Goal: Task Accomplishment & Management: Use online tool/utility

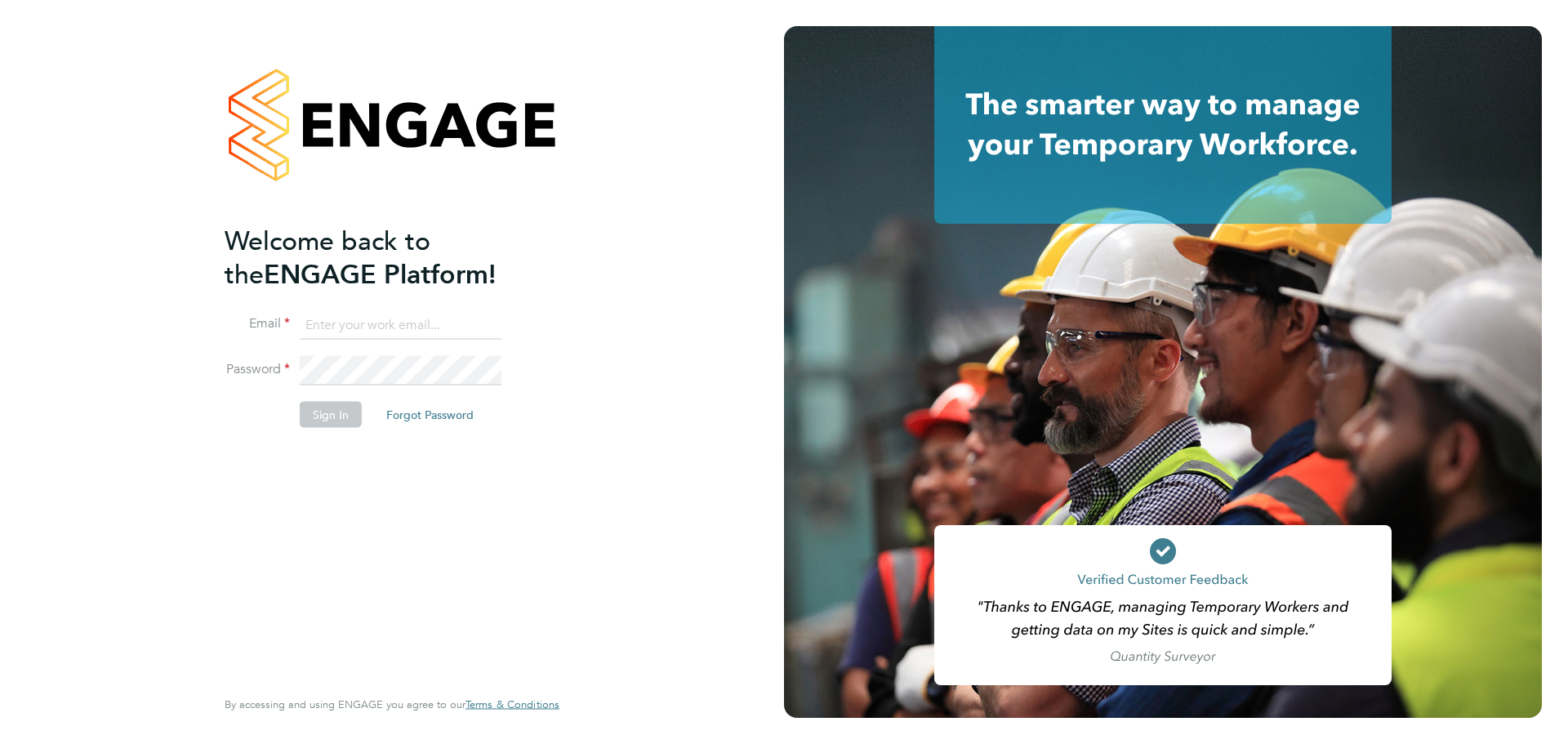
type input "creditcontrol@psrsolutions.co.uk"
click at [346, 421] on button "Sign In" at bounding box center [330, 415] width 62 height 26
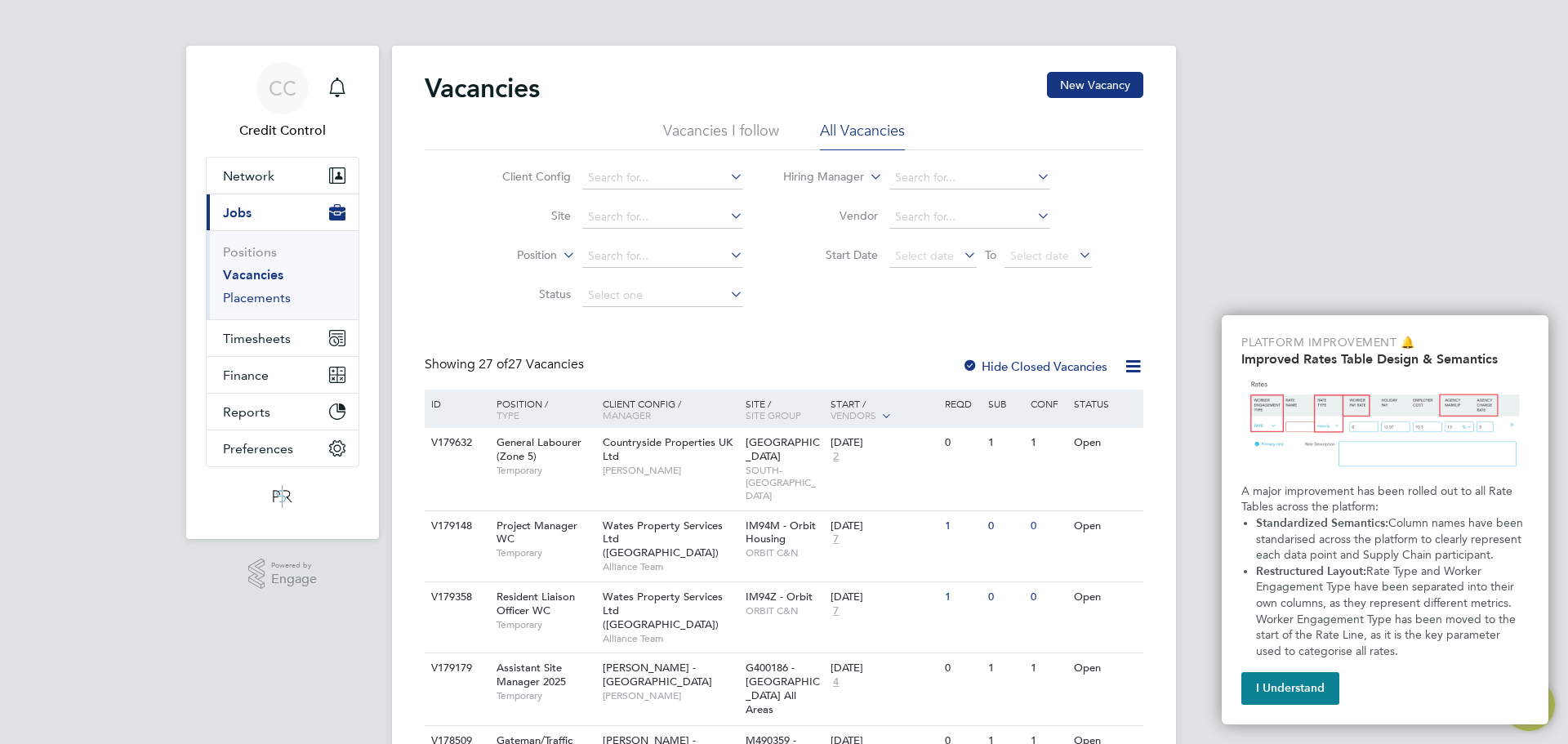
click at [253, 298] on link "Placements" at bounding box center [257, 298] width 68 height 15
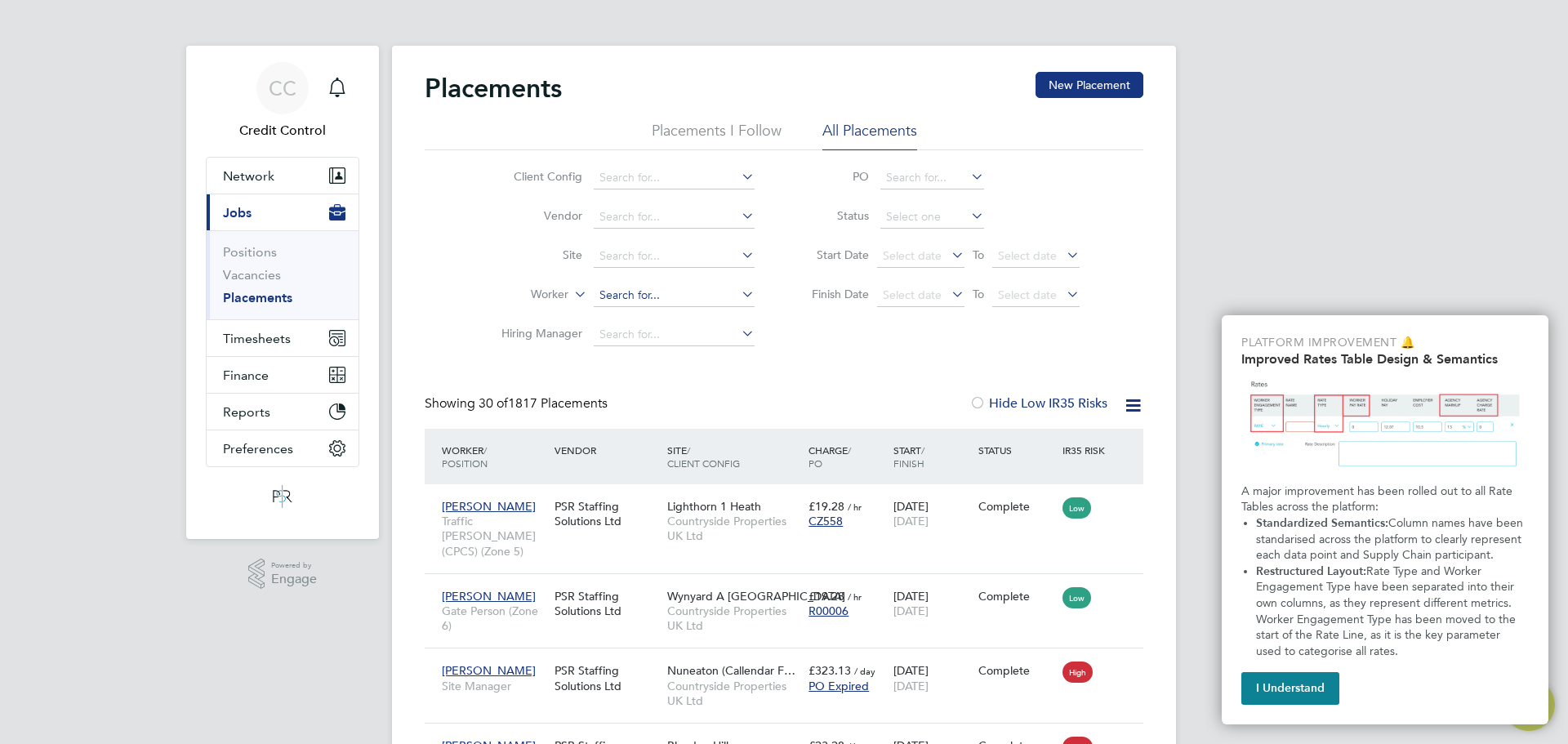
click at [700, 298] on input at bounding box center [674, 296] width 161 height 23
click at [677, 358] on li "Costel Miron" at bounding box center [674, 361] width 162 height 22
type input "[PERSON_NAME]"
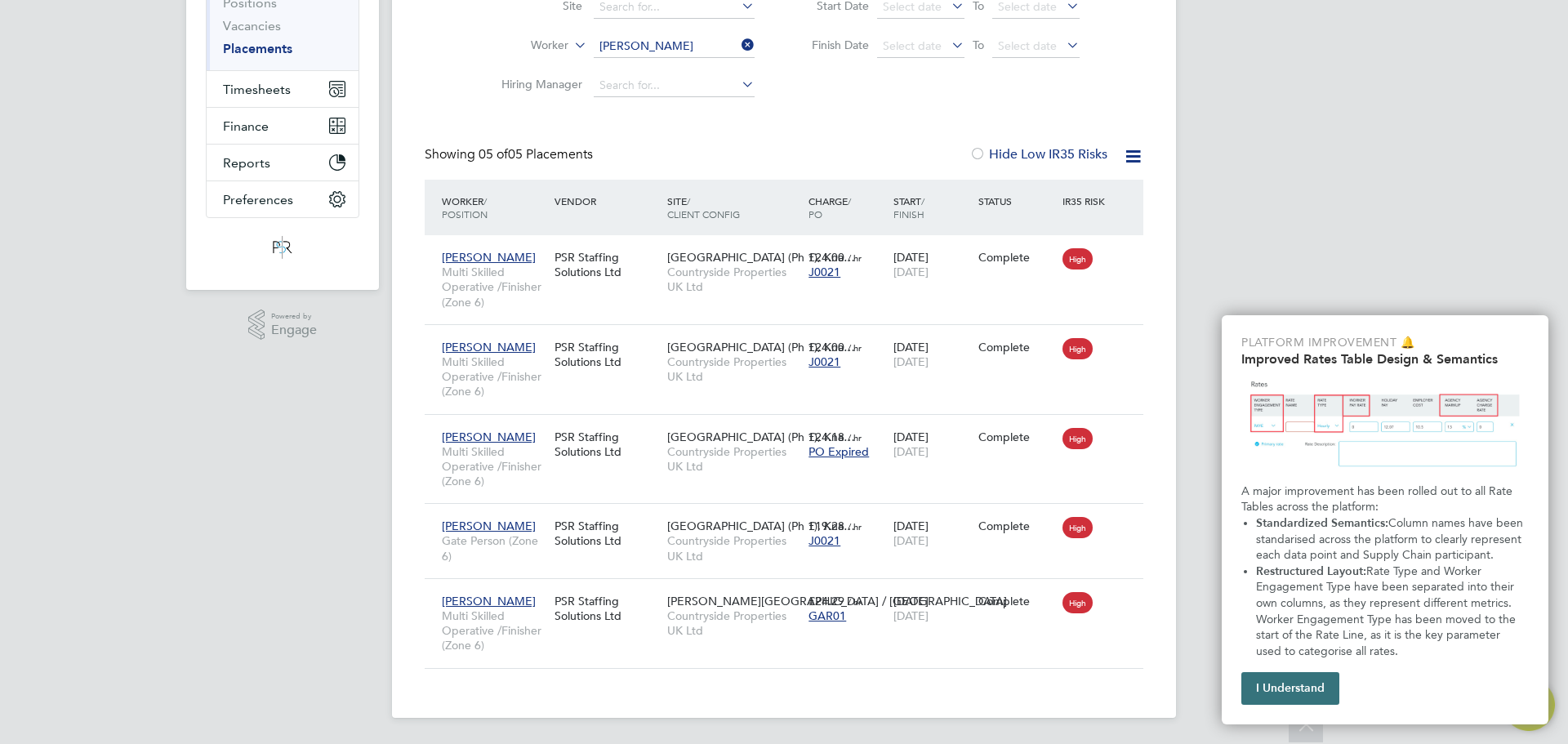
click at [1249, 684] on button "I Understand" at bounding box center [1290, 689] width 98 height 33
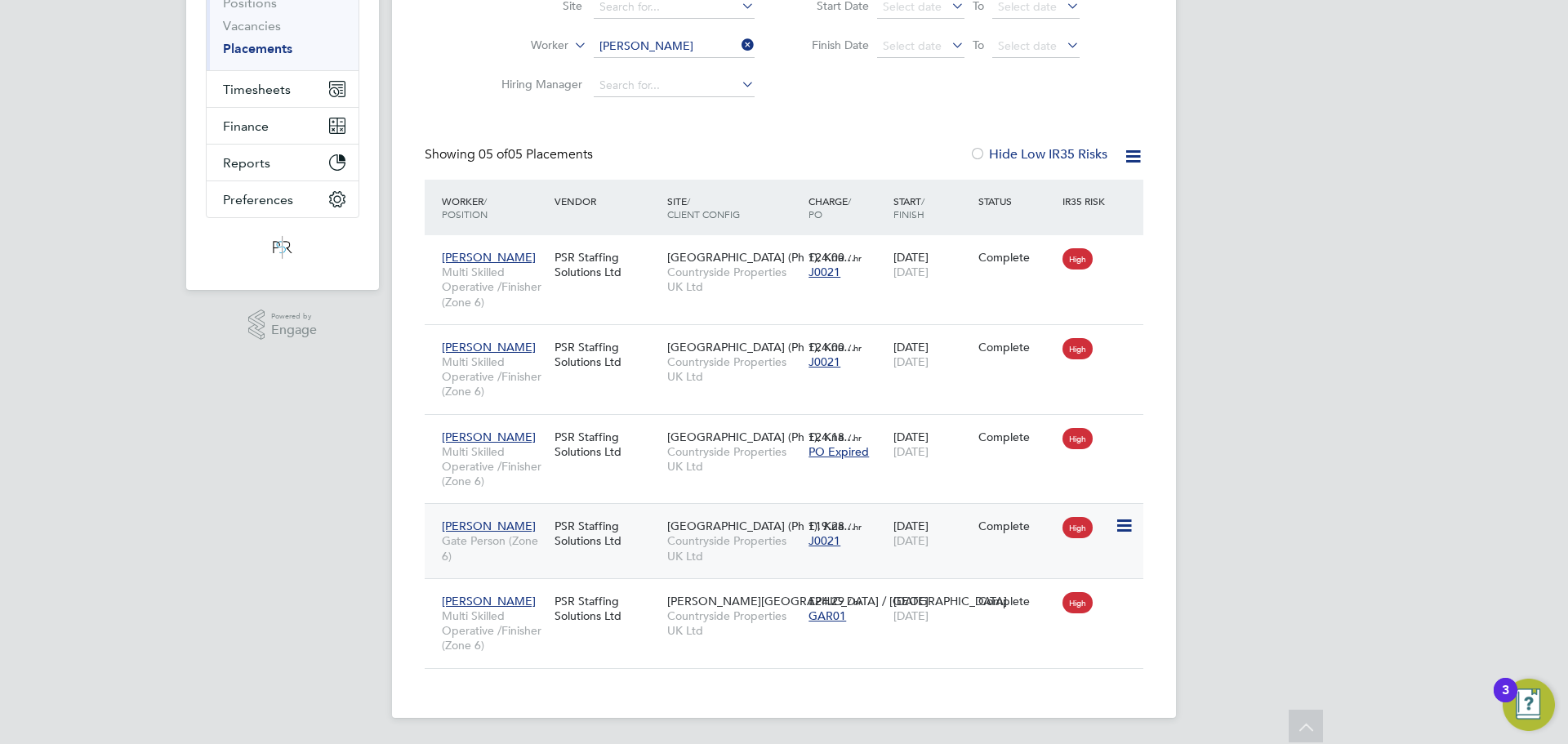
click at [619, 551] on div "PSR Staffing Solutions Ltd" at bounding box center [607, 532] width 113 height 45
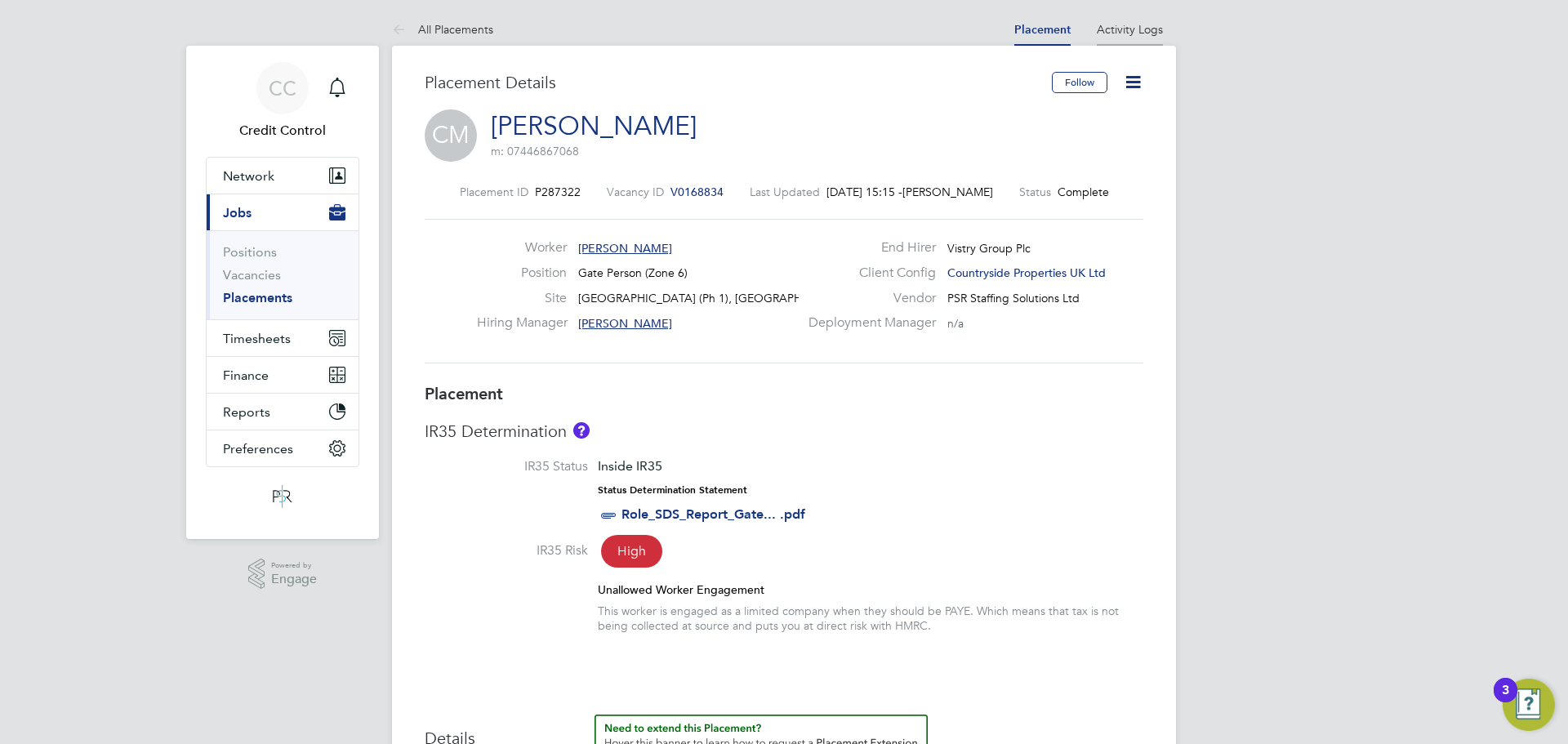
click at [1128, 29] on link "Activity Logs" at bounding box center [1129, 29] width 66 height 14
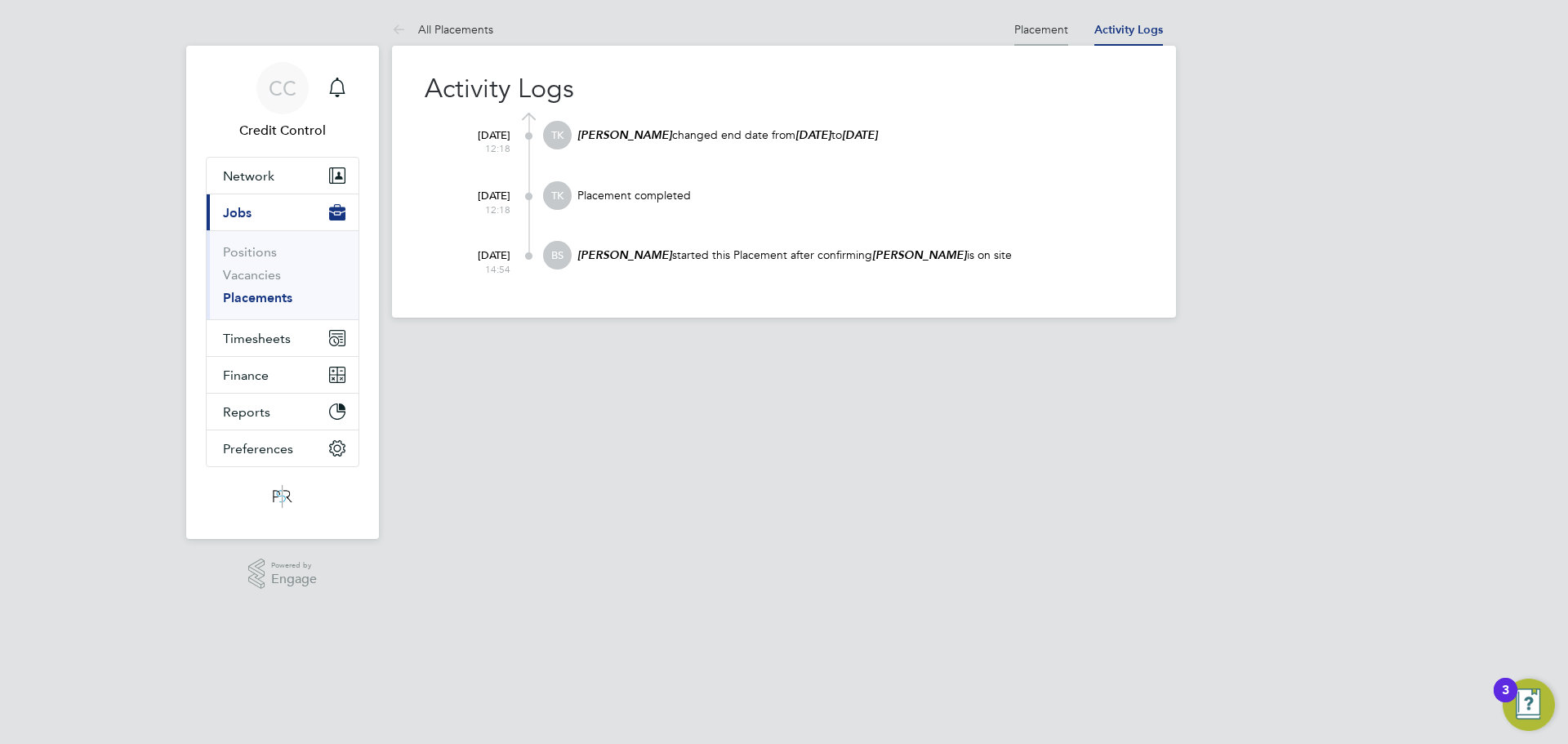
click at [1037, 27] on link "Placement" at bounding box center [1041, 29] width 54 height 14
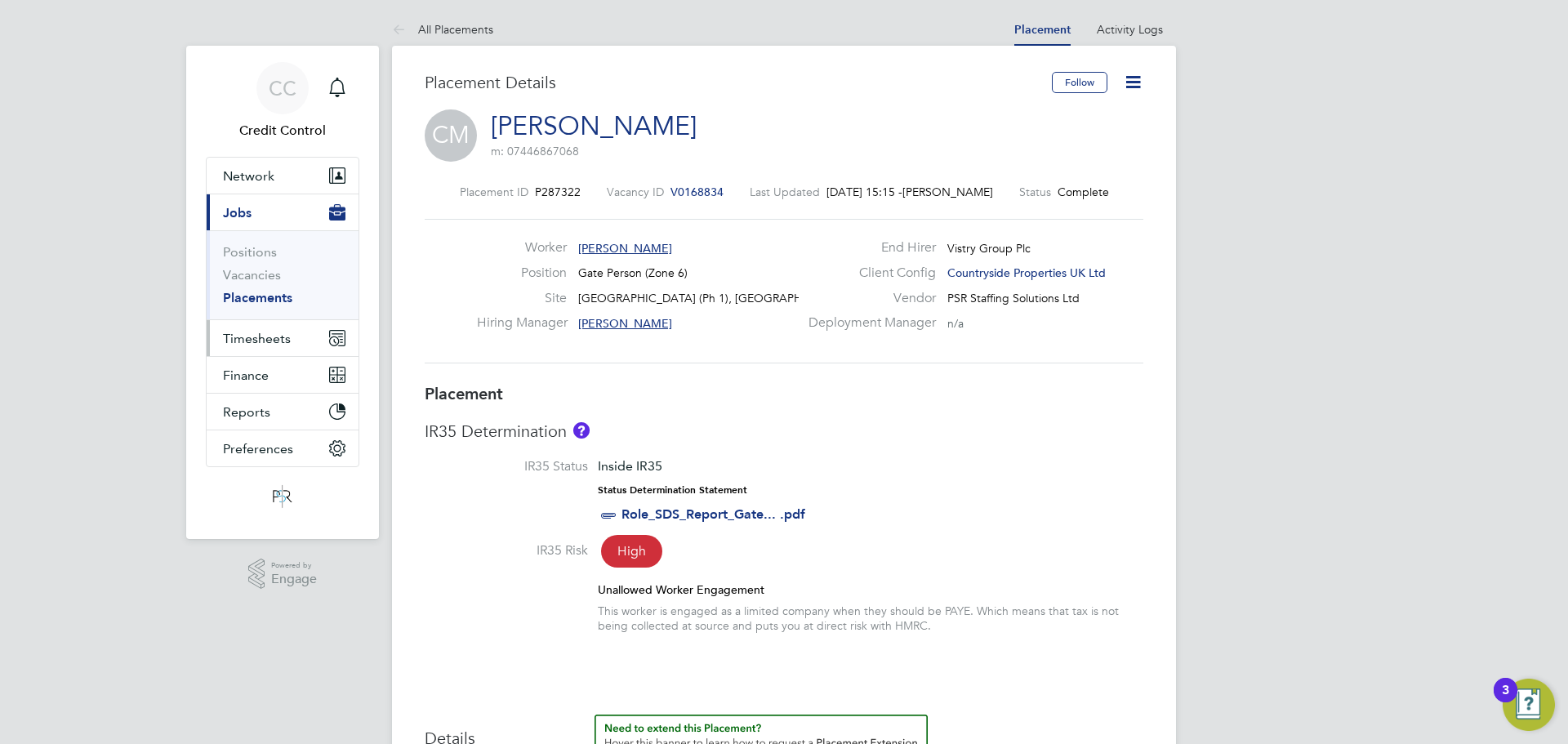
click at [239, 335] on span "Timesheets" at bounding box center [257, 338] width 68 height 15
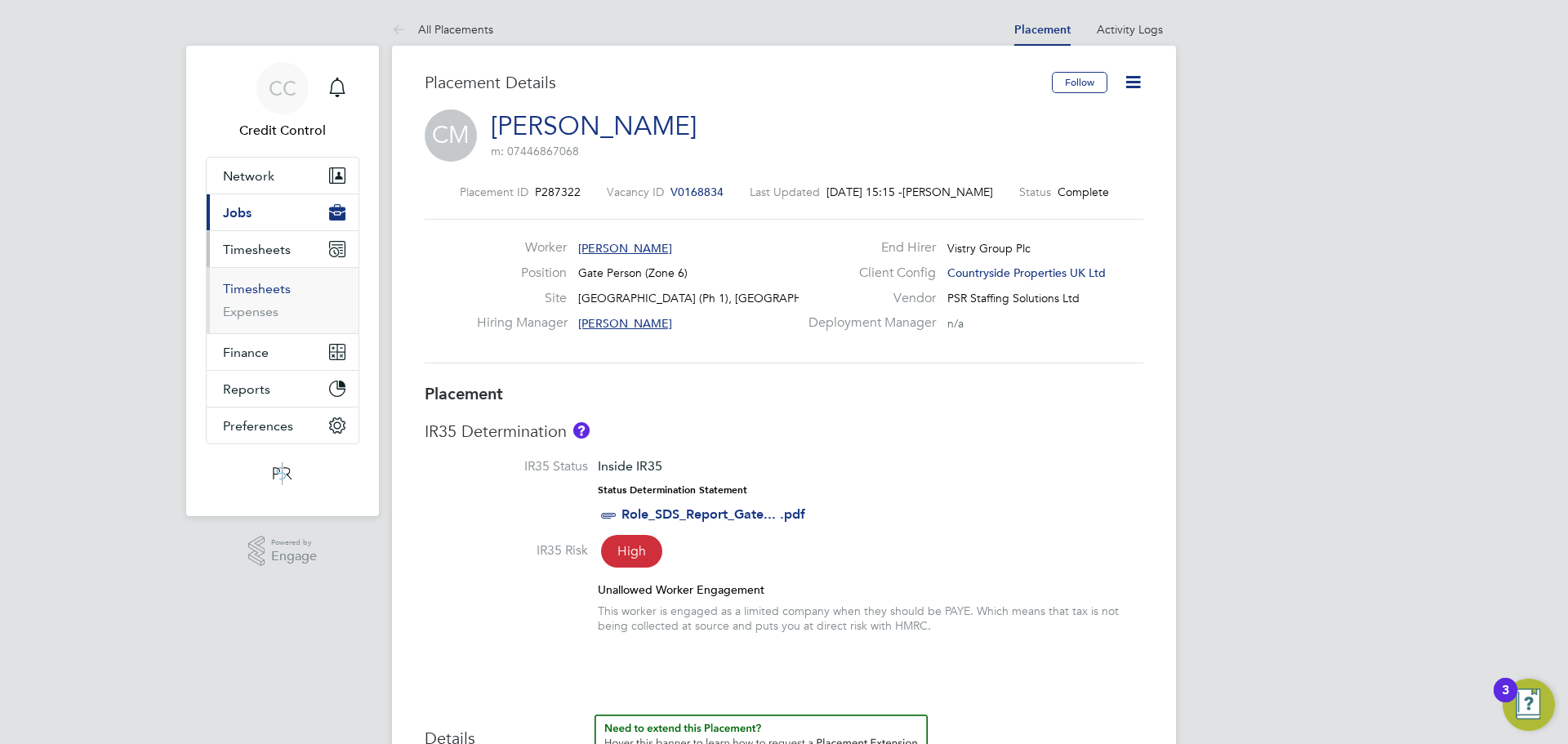
click at [285, 293] on link "Timesheets" at bounding box center [257, 289] width 68 height 15
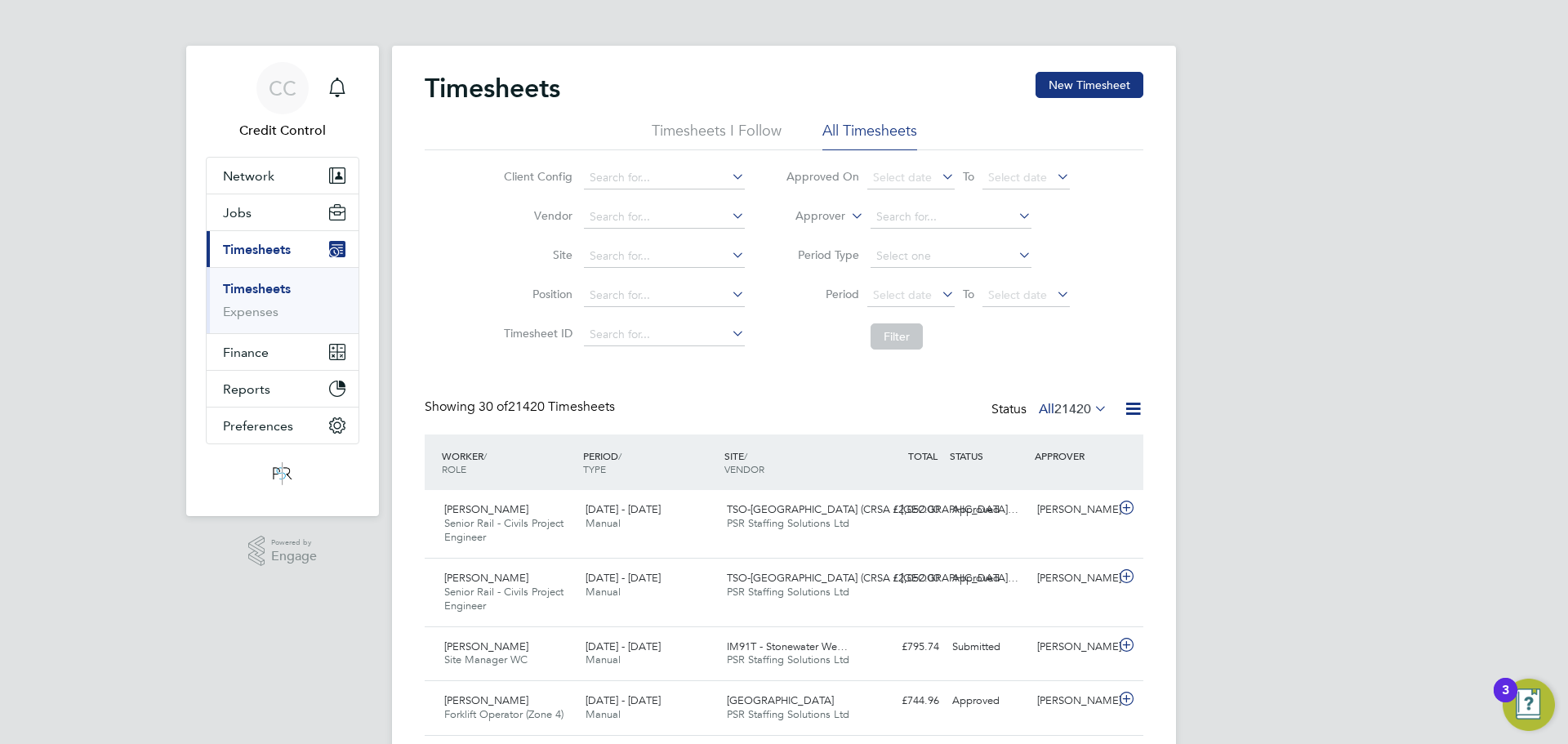
click at [848, 218] on icon at bounding box center [848, 211] width 0 height 14
click at [798, 235] on li "Worker" at bounding box center [805, 235] width 81 height 21
click at [948, 215] on input at bounding box center [951, 217] width 161 height 23
type input "Costanel Turta"
click at [984, 213] on input at bounding box center [951, 217] width 161 height 23
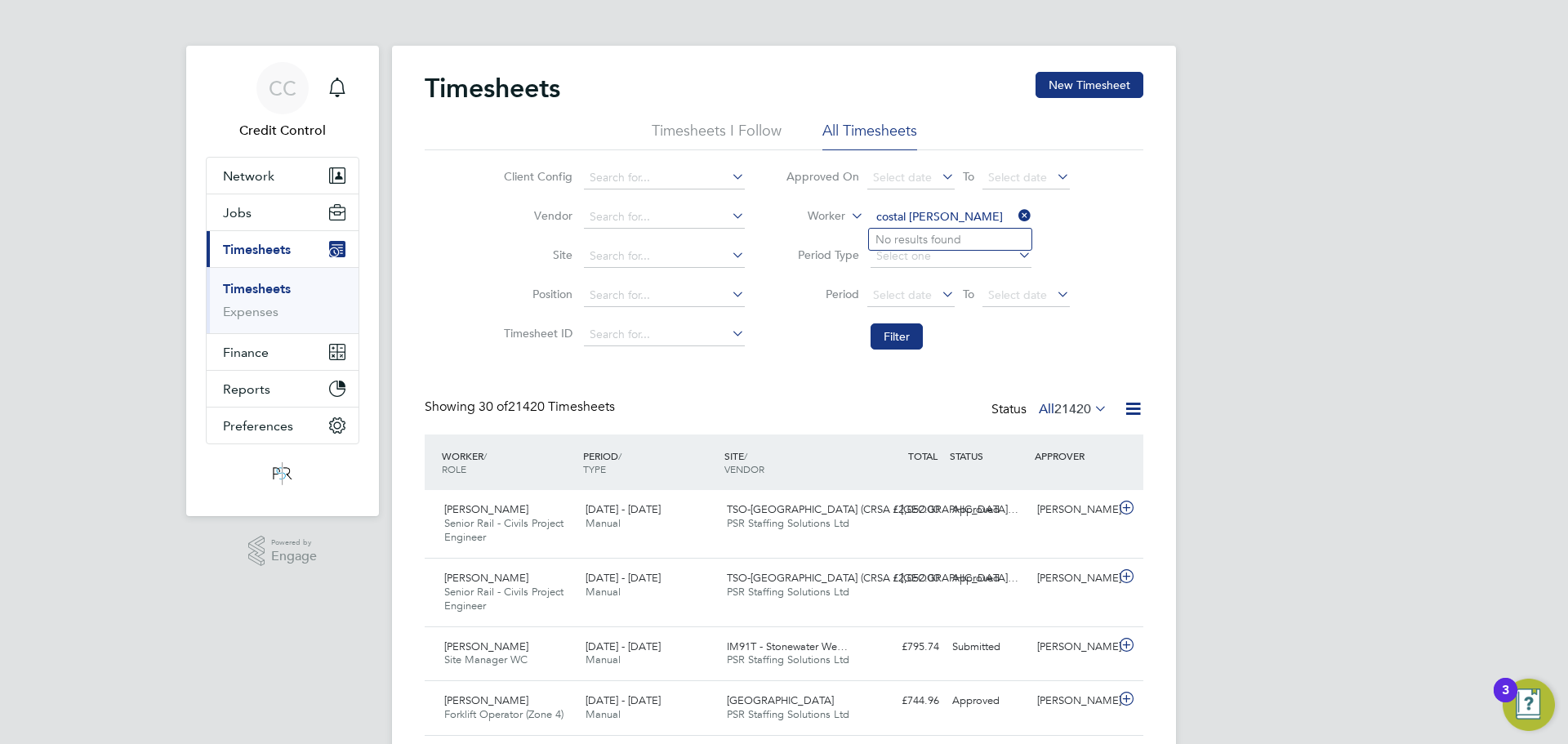
click at [912, 211] on input "costal miron" at bounding box center [951, 217] width 161 height 23
click at [907, 240] on li "Costel Miron" at bounding box center [951, 240] width 162 height 22
type input "[PERSON_NAME]"
click at [896, 335] on button "Filter" at bounding box center [897, 336] width 52 height 26
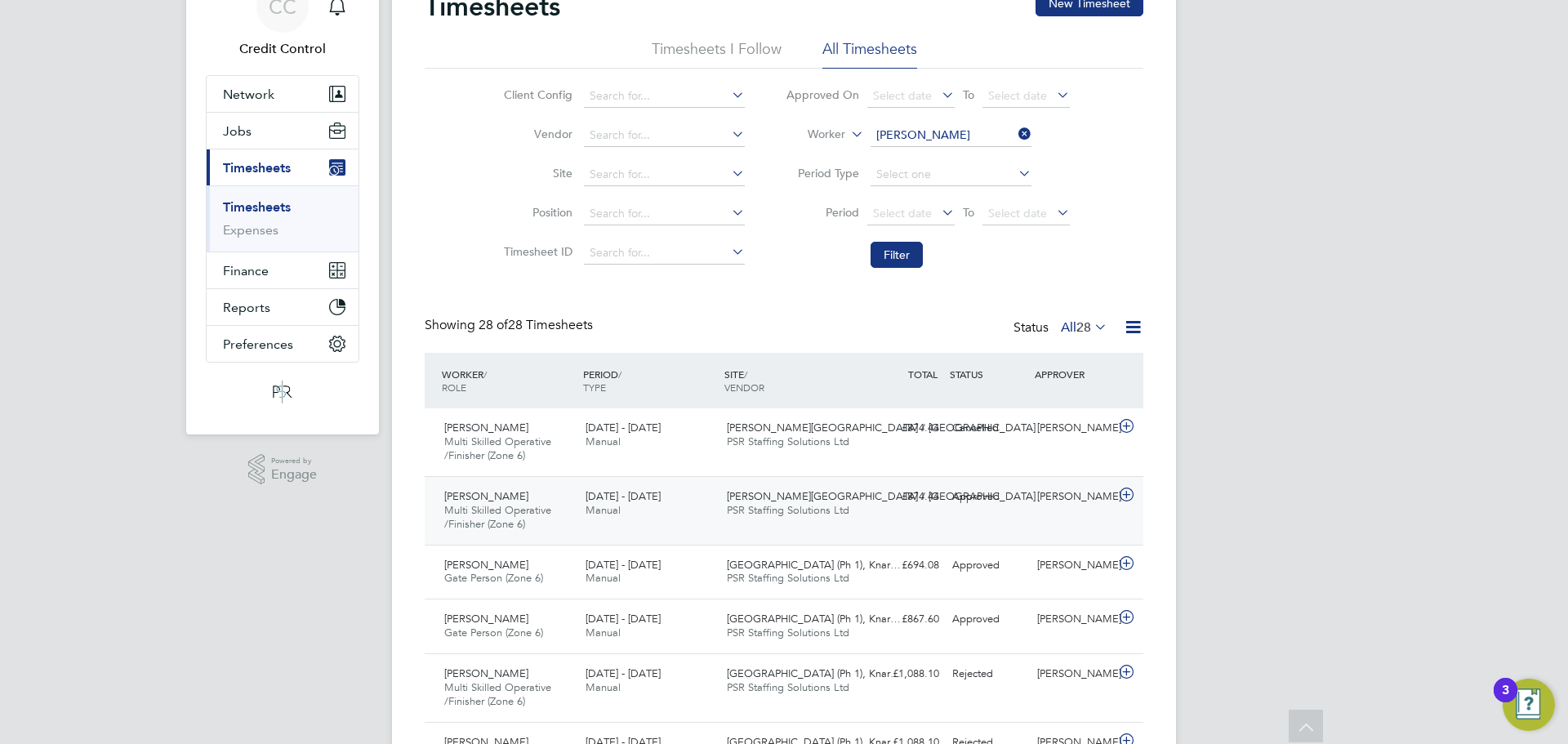
click at [786, 511] on span "PSR Staffing Solutions Ltd" at bounding box center [787, 510] width 123 height 14
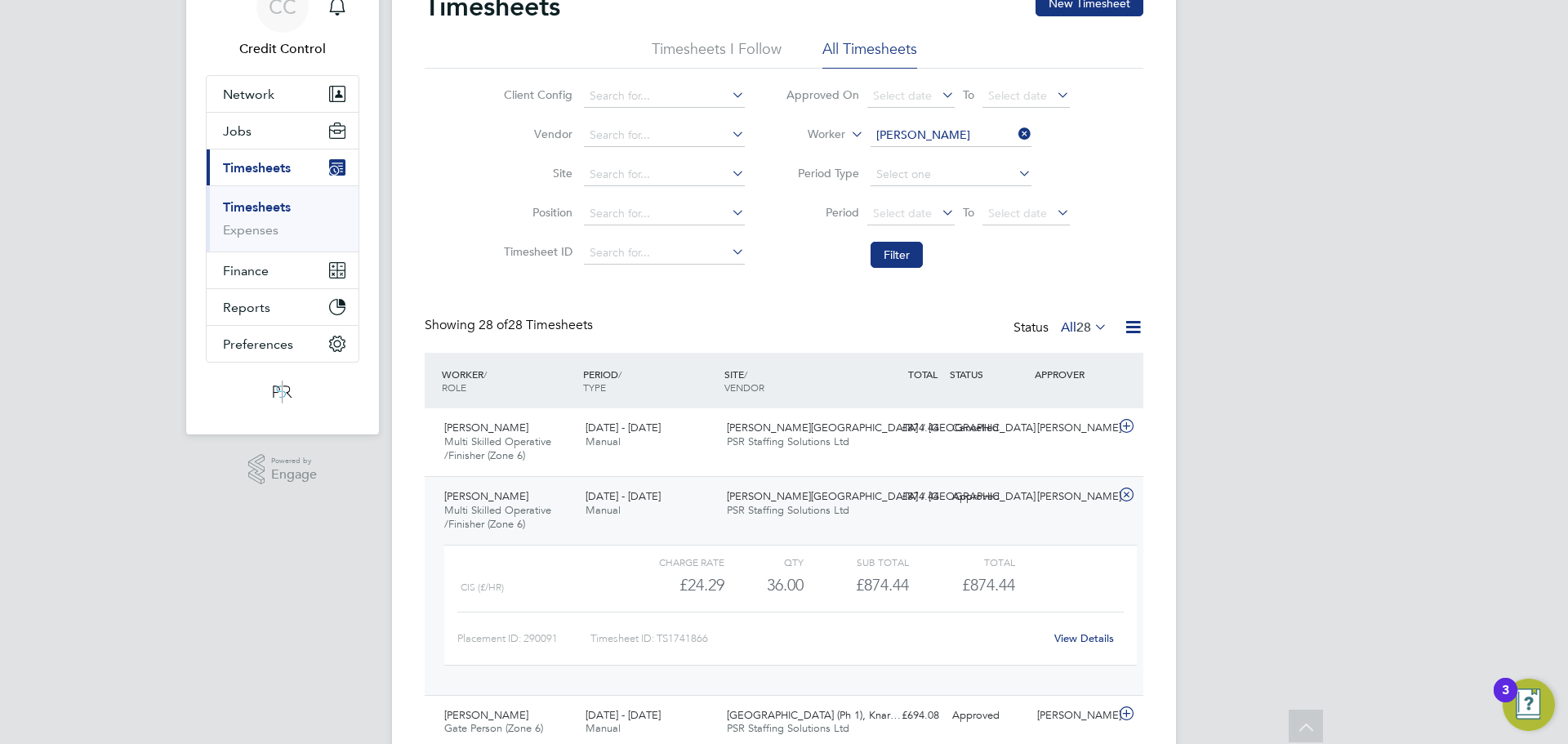
click at [786, 511] on span "PSR Staffing Solutions Ltd" at bounding box center [787, 510] width 123 height 14
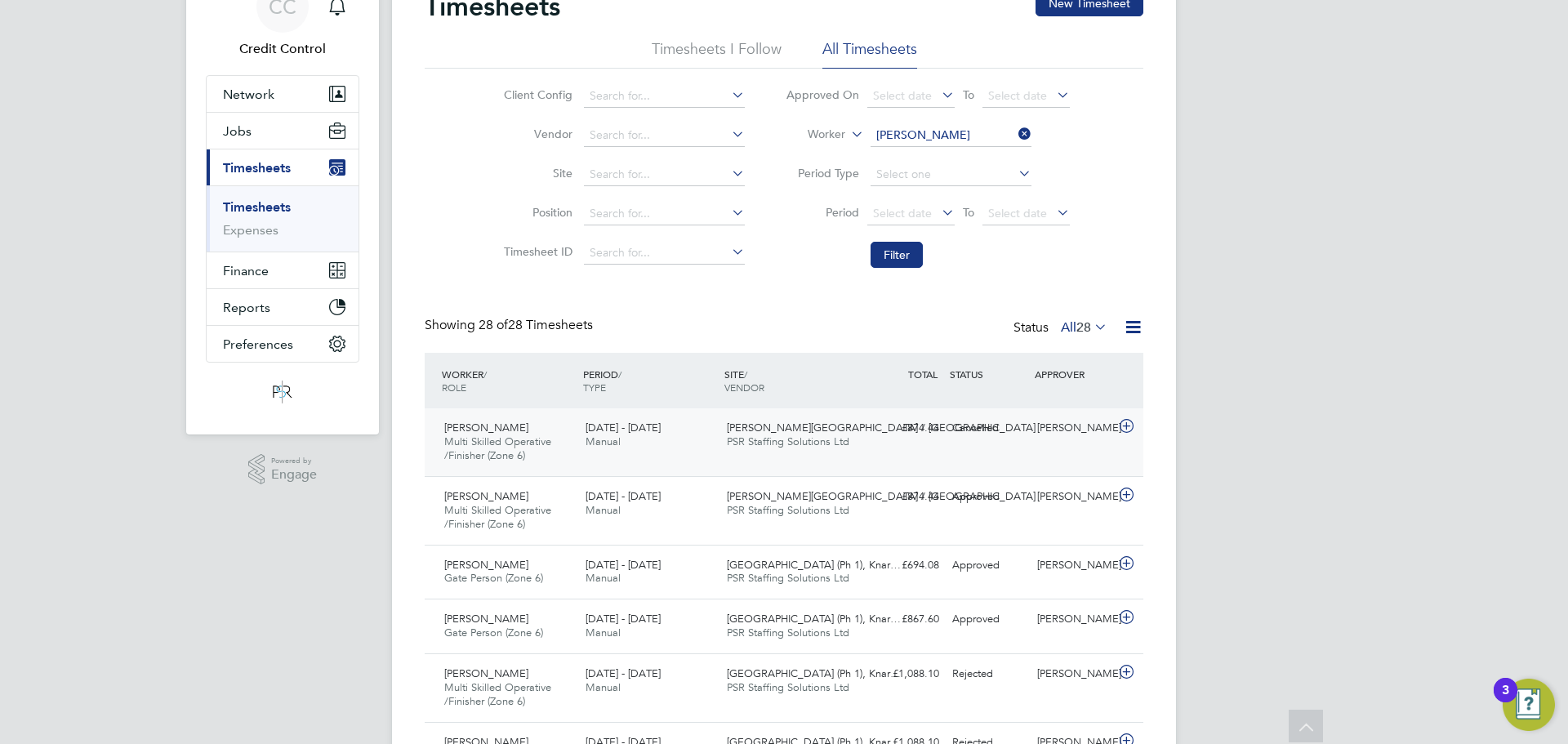
click at [788, 448] on div "Greenwell Park / Selby PSR Staffing Solutions Ltd" at bounding box center [791, 435] width 141 height 41
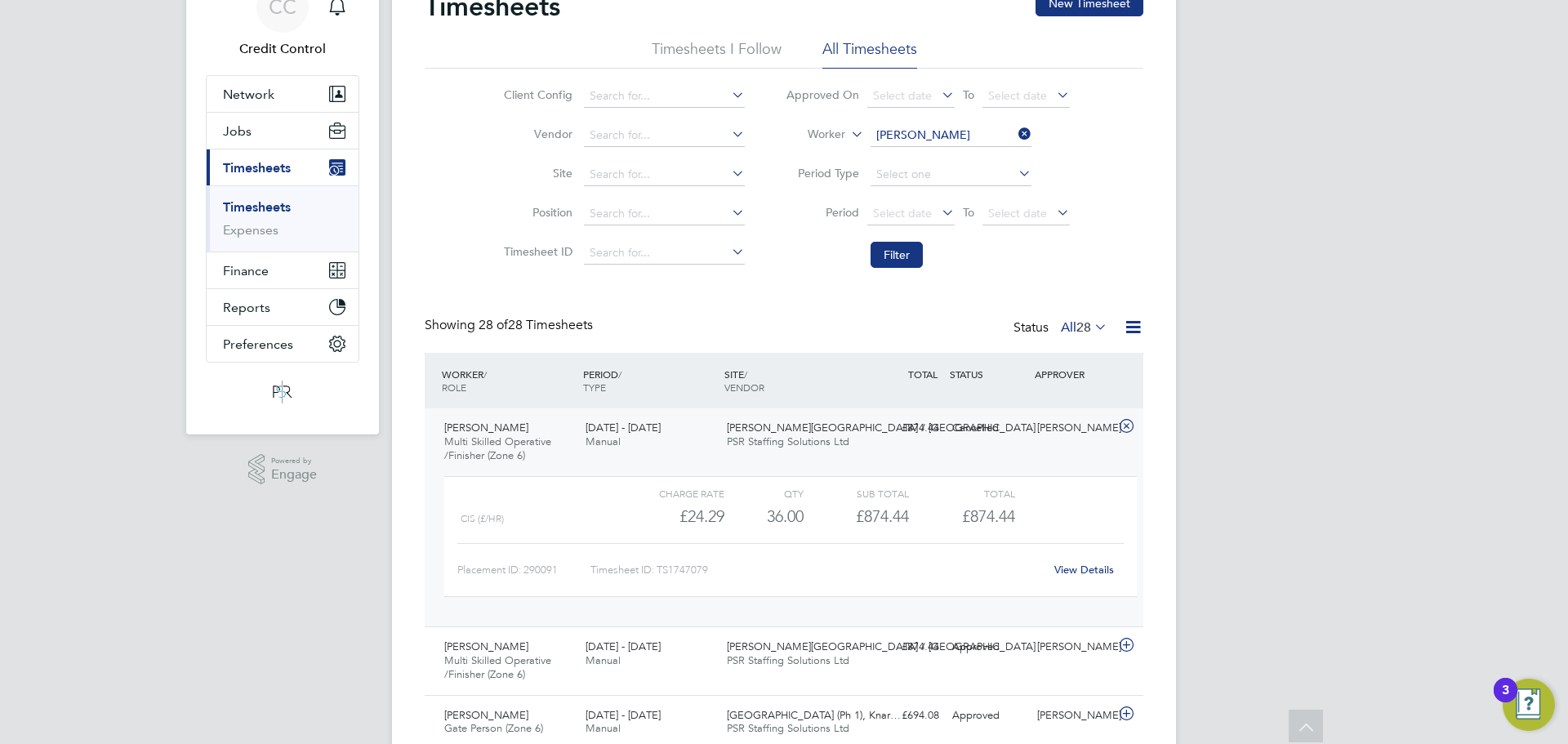
click at [788, 448] on div "Greenwell Park / Selby PSR Staffing Solutions Ltd" at bounding box center [791, 435] width 141 height 41
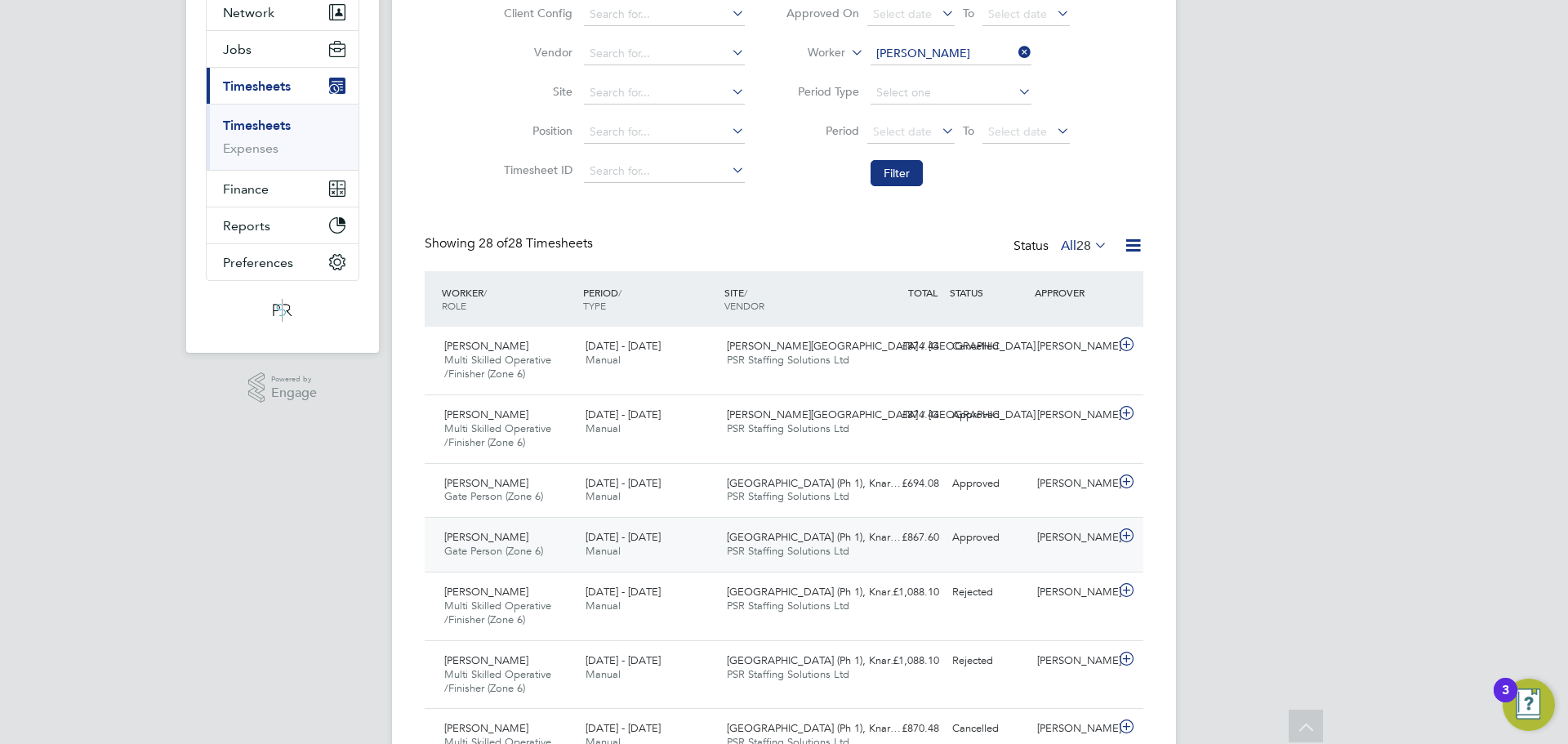
click at [802, 543] on span "[GEOGRAPHIC_DATA] (Ph 1), Knar…" at bounding box center [813, 537] width 174 height 14
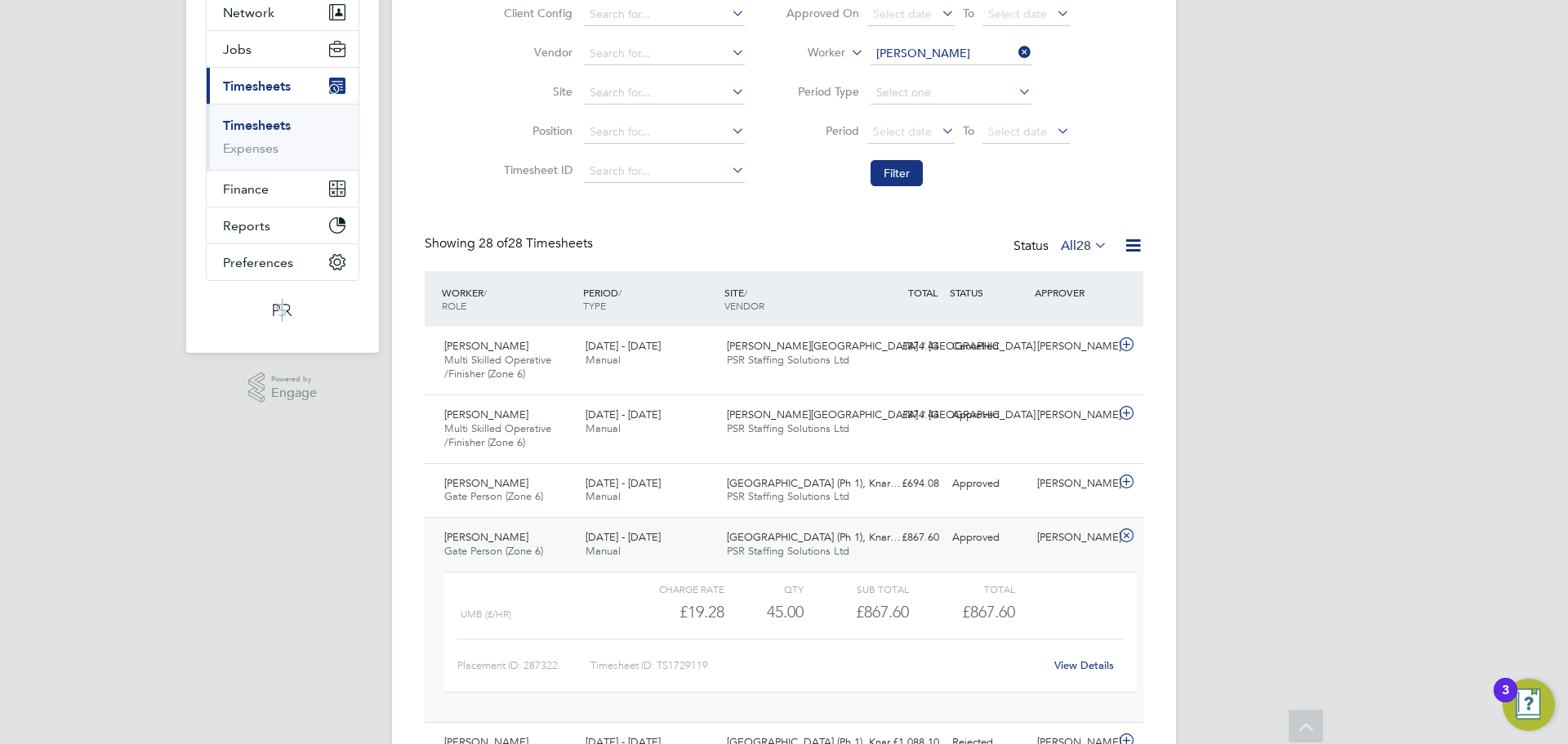
click at [802, 543] on span "[GEOGRAPHIC_DATA] (Ph 1), Knar…" at bounding box center [813, 537] width 174 height 14
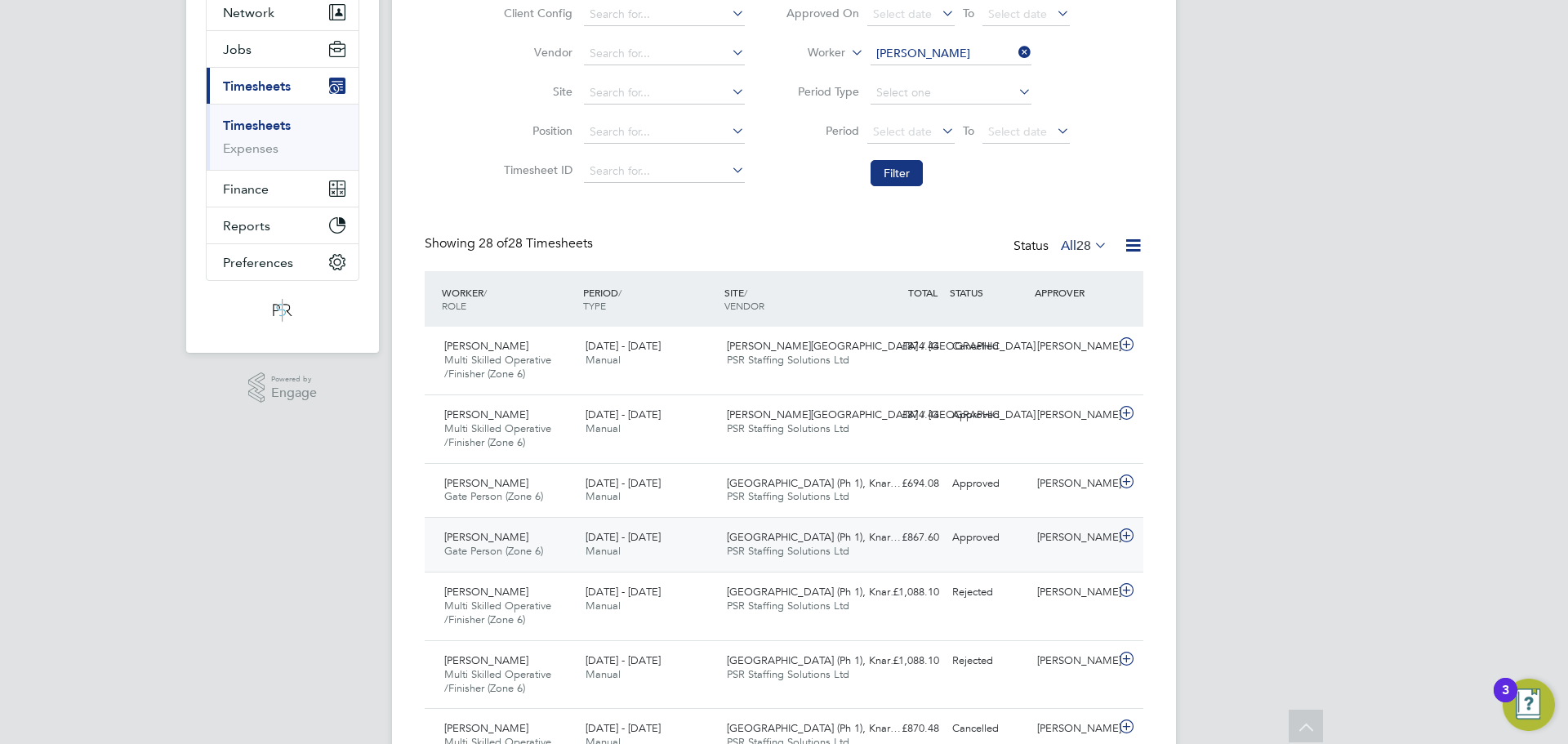
click at [944, 551] on div "£867.60 Approved" at bounding box center [903, 538] width 85 height 27
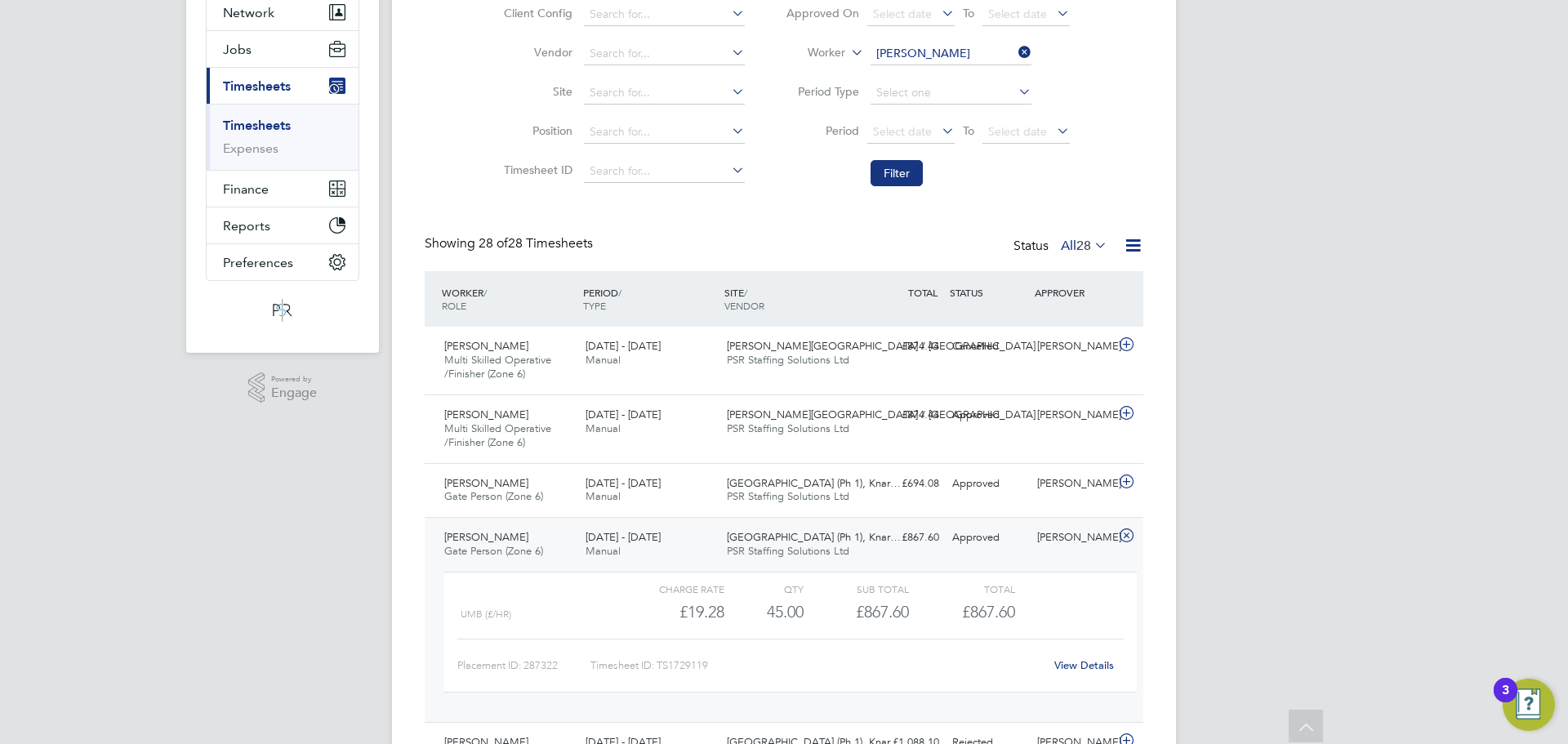
click at [1074, 669] on link "View Details" at bounding box center [1084, 665] width 60 height 14
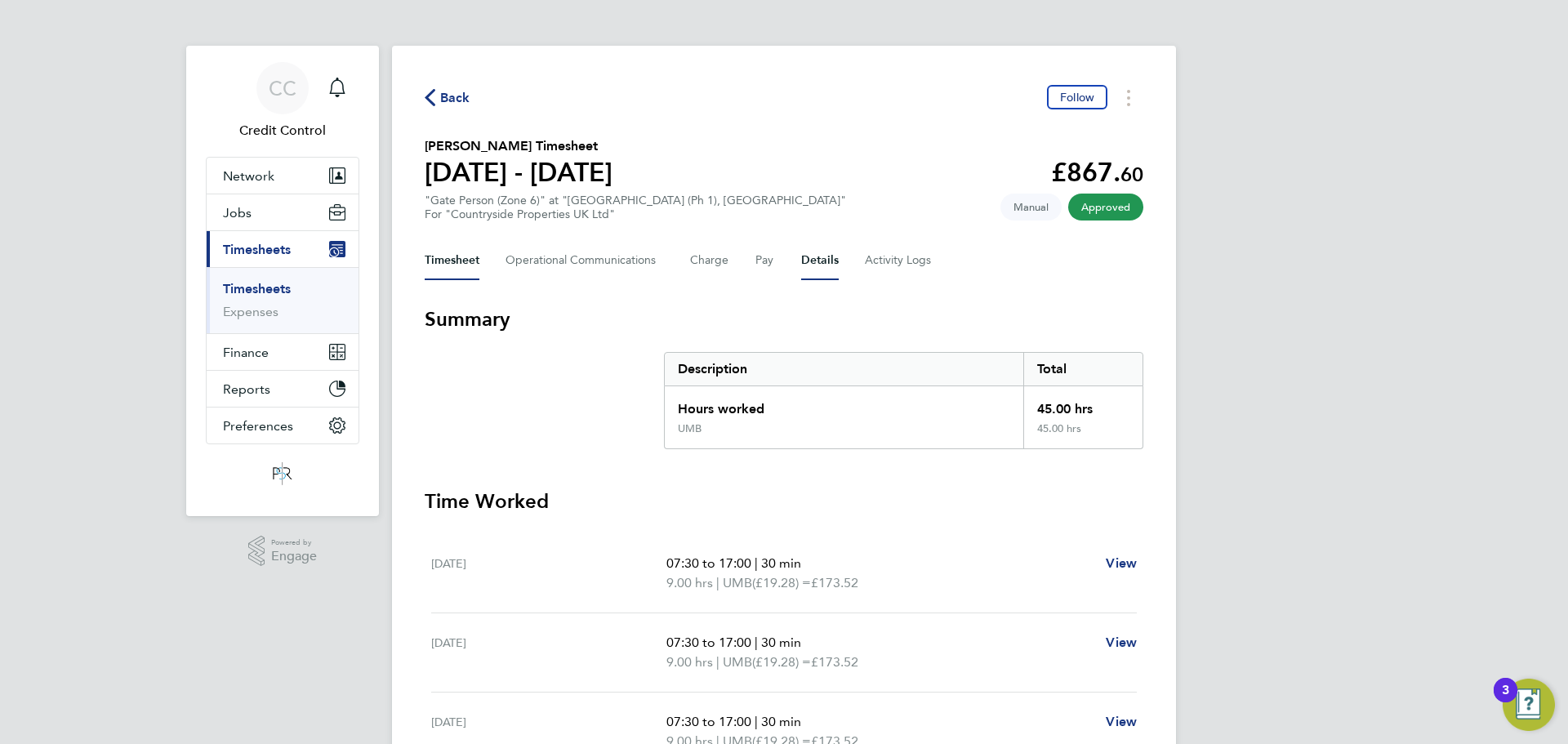
click at [816, 271] on button "Details" at bounding box center [819, 260] width 38 height 40
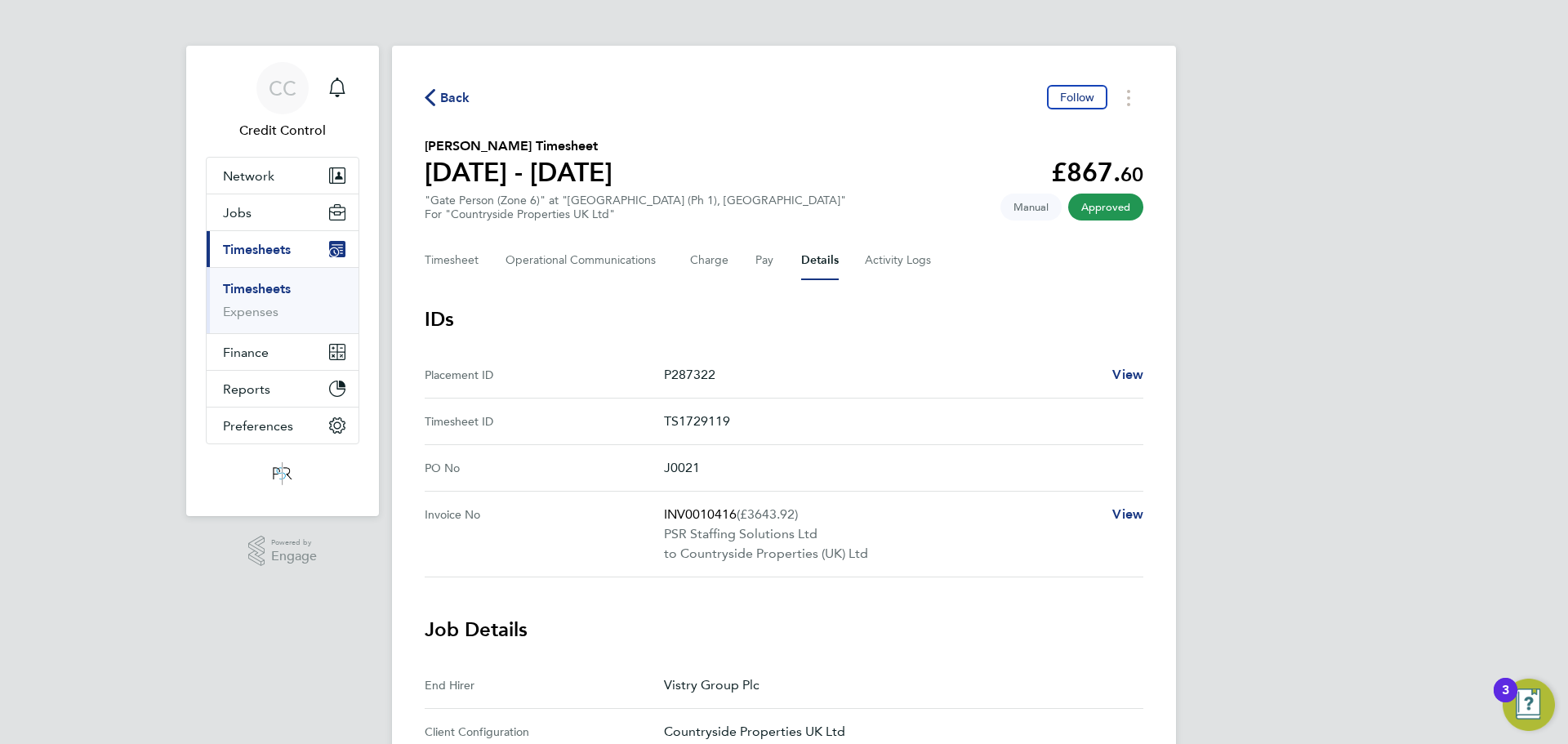
drag, startPoint x: 734, startPoint y: 512, endPoint x: 659, endPoint y: 512, distance: 75.0
click at [659, 512] on No "Invoice No INV0010416 (£3643.92) PSR Staffing Solutions Ltd to Countryside Prop…" at bounding box center [784, 534] width 719 height 86
copy No "INV0010416"
click at [265, 355] on span "Finance" at bounding box center [245, 353] width 45 height 15
click at [255, 350] on span "Finance" at bounding box center [245, 353] width 45 height 15
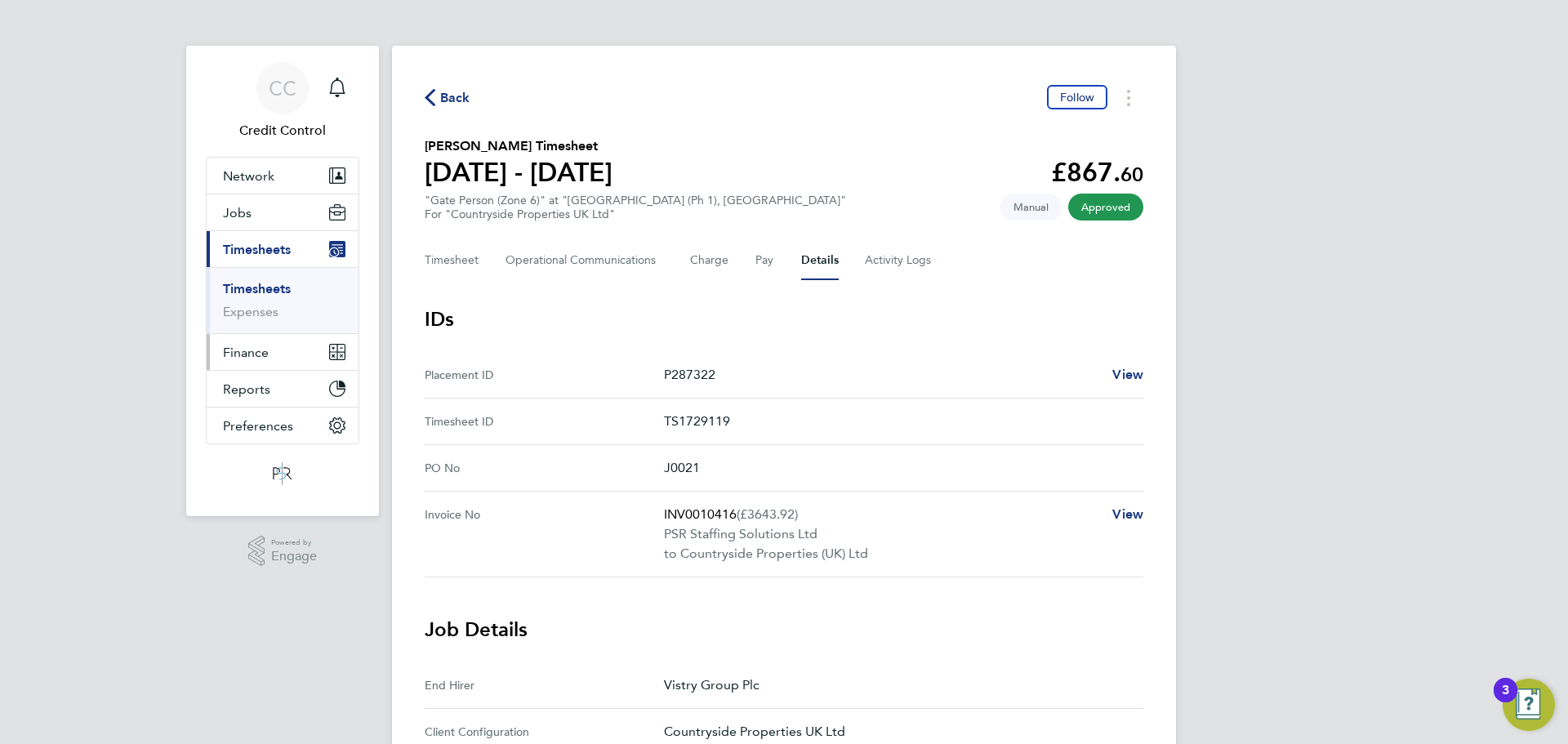
click at [231, 363] on button "Finance" at bounding box center [282, 352] width 152 height 36
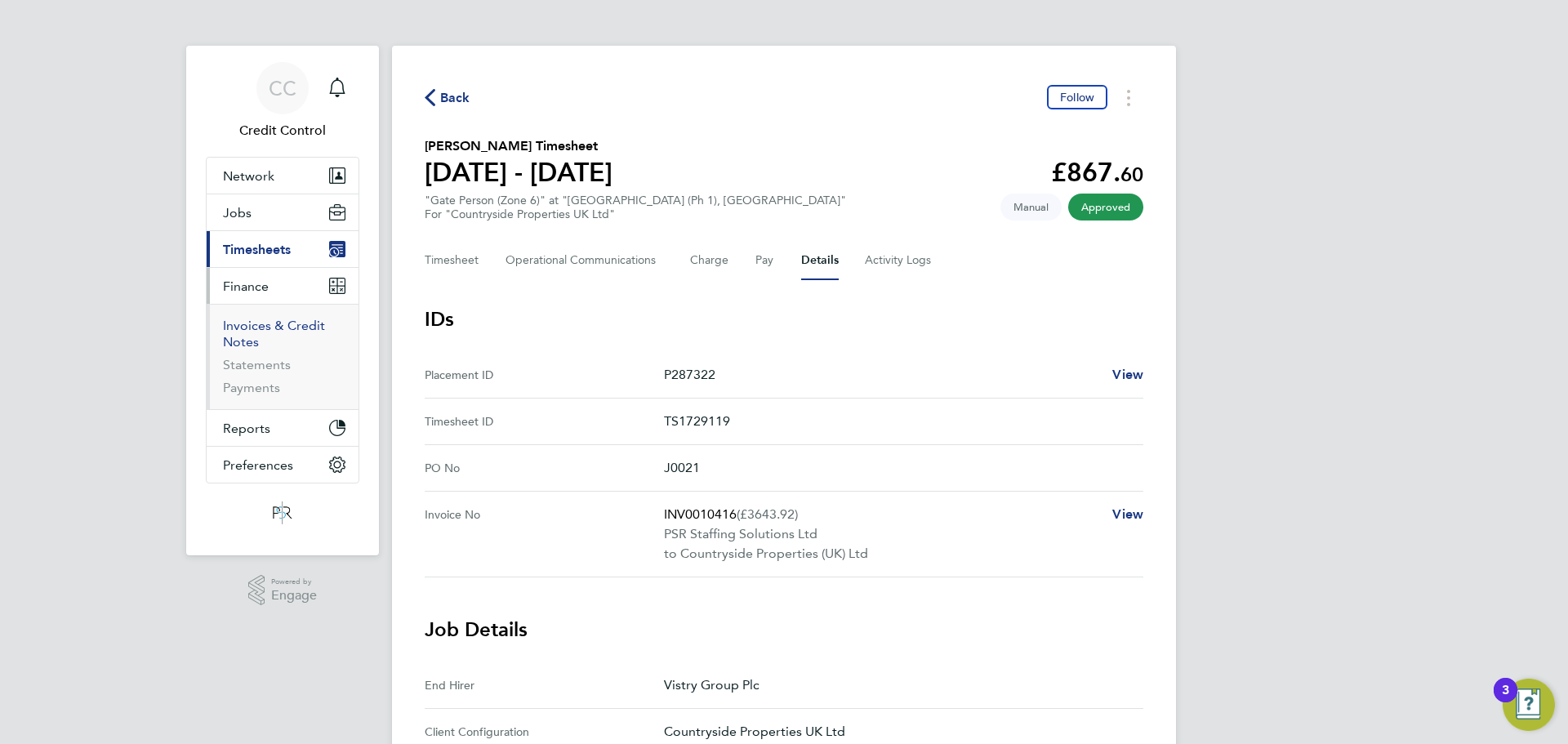
click at [257, 330] on link "Invoices & Credit Notes" at bounding box center [274, 333] width 102 height 32
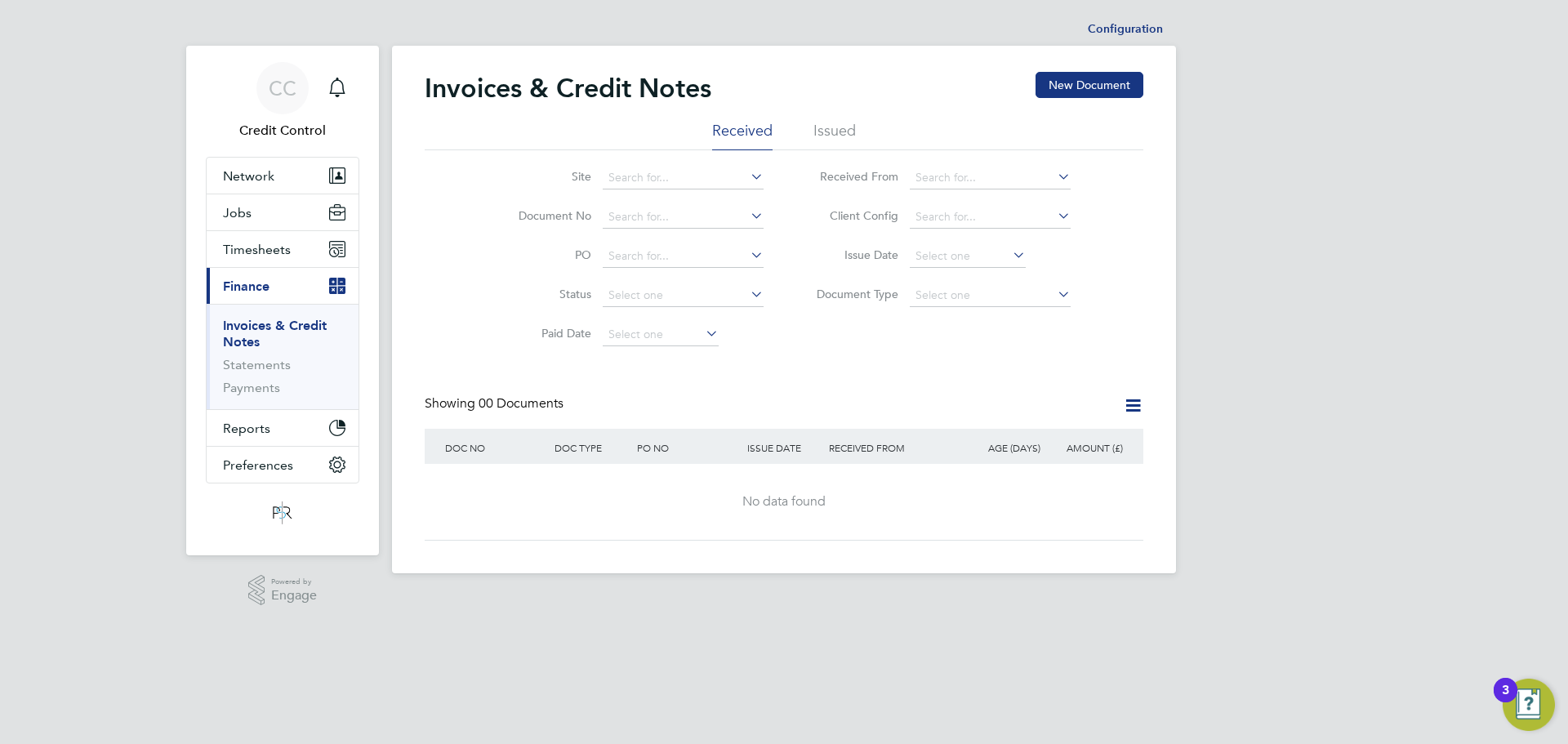
click at [832, 126] on li "Issued" at bounding box center [835, 135] width 43 height 29
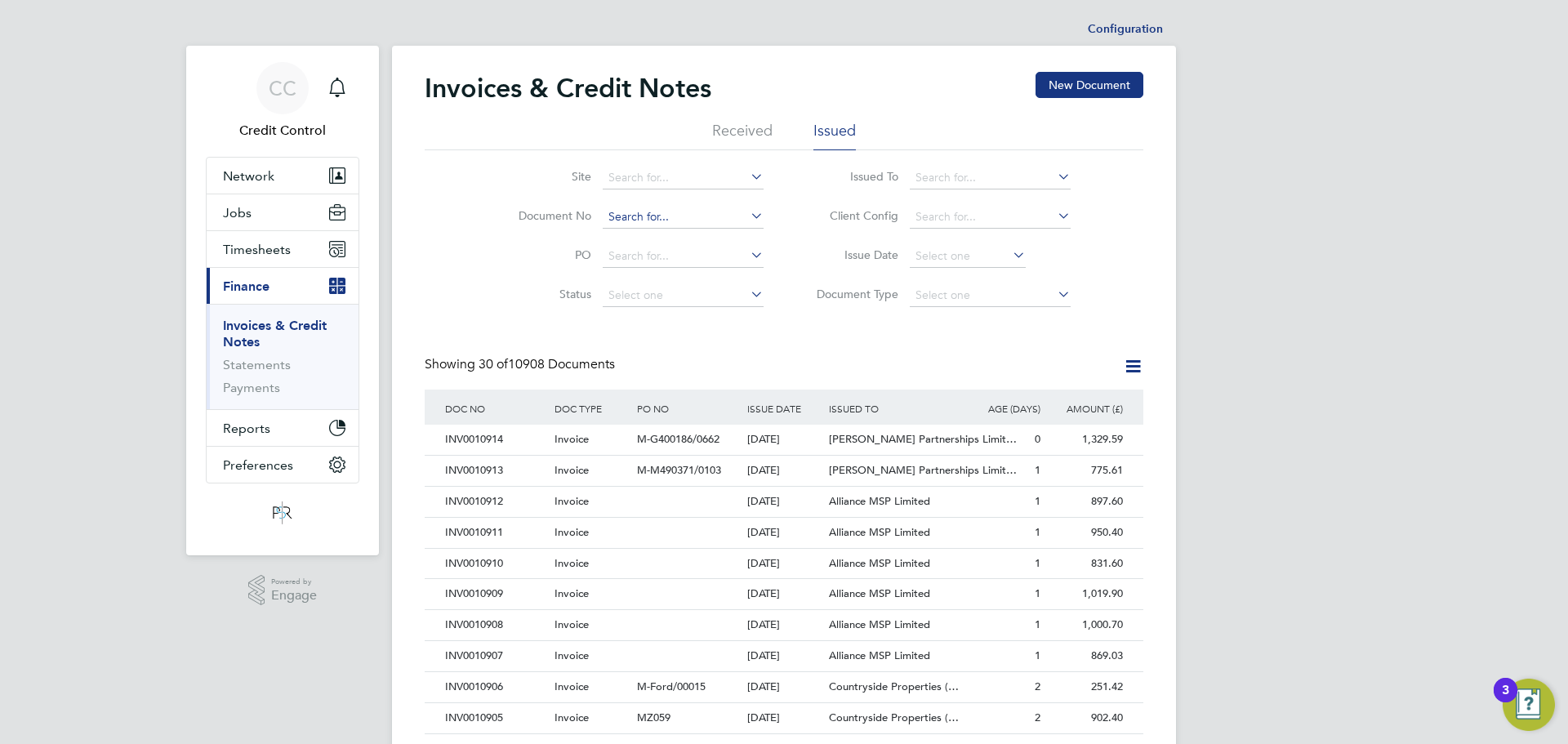
click at [634, 219] on input at bounding box center [683, 217] width 161 height 23
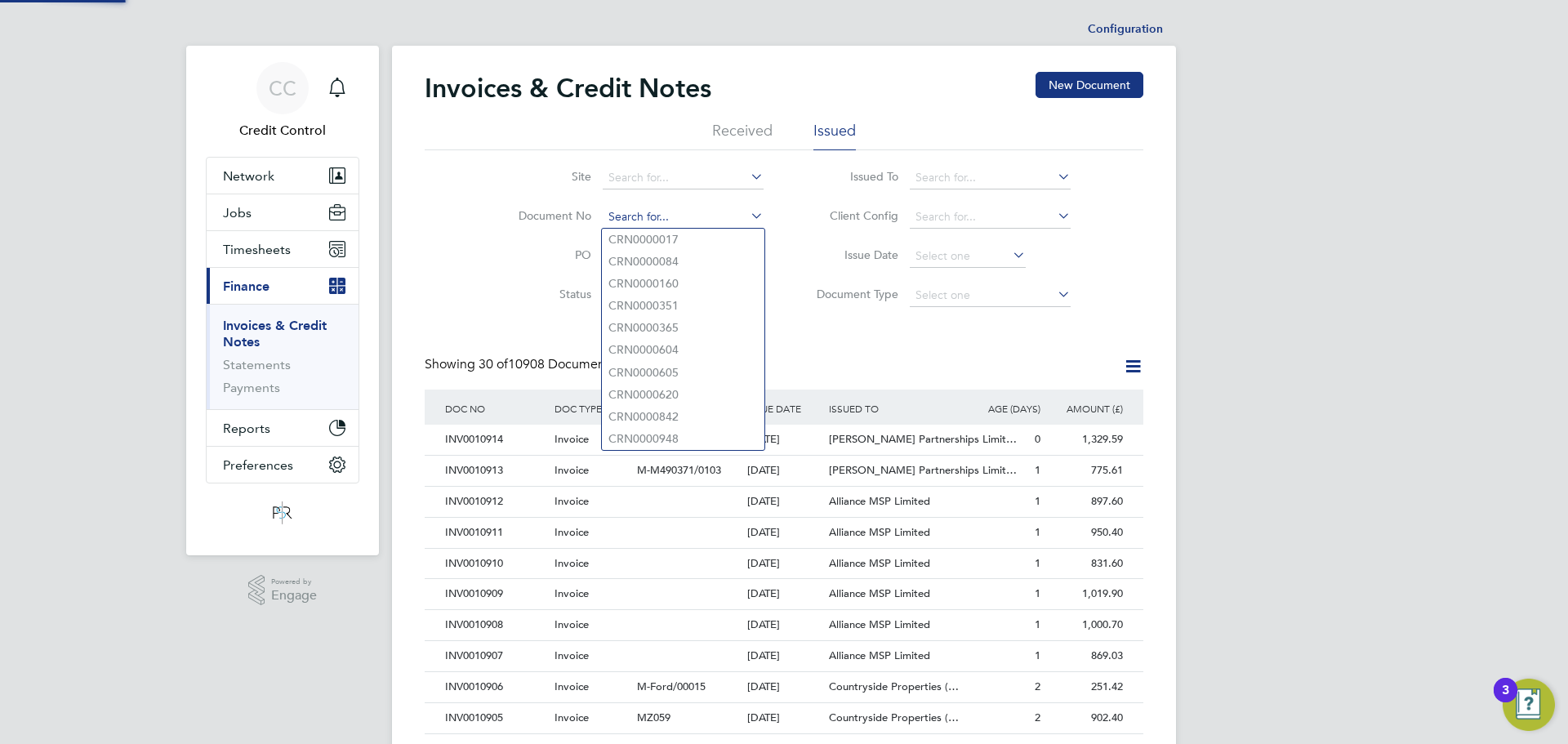
paste input "INV0010416"
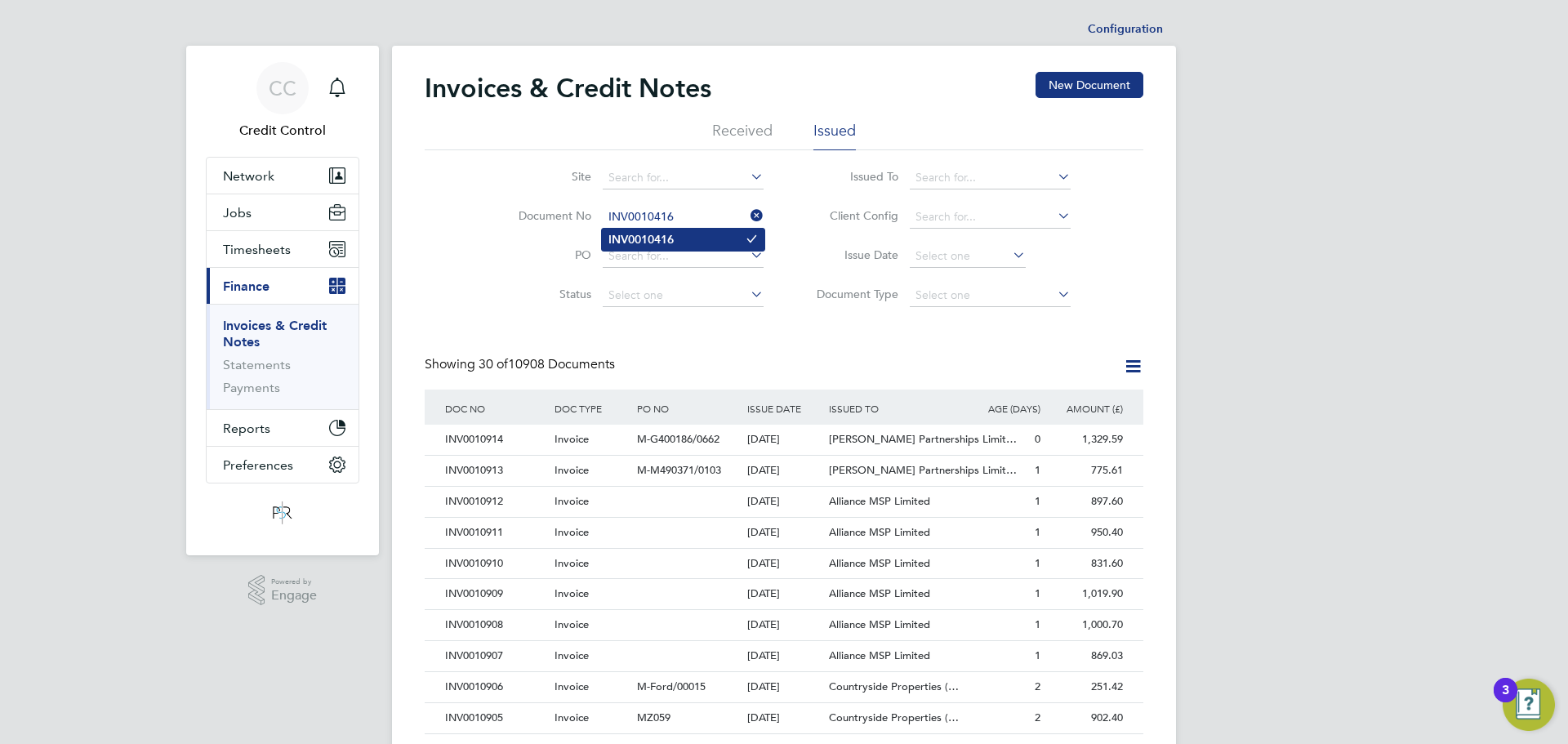
type input "INV0010416"
click at [639, 230] on li "INV0010416" at bounding box center [683, 240] width 162 height 22
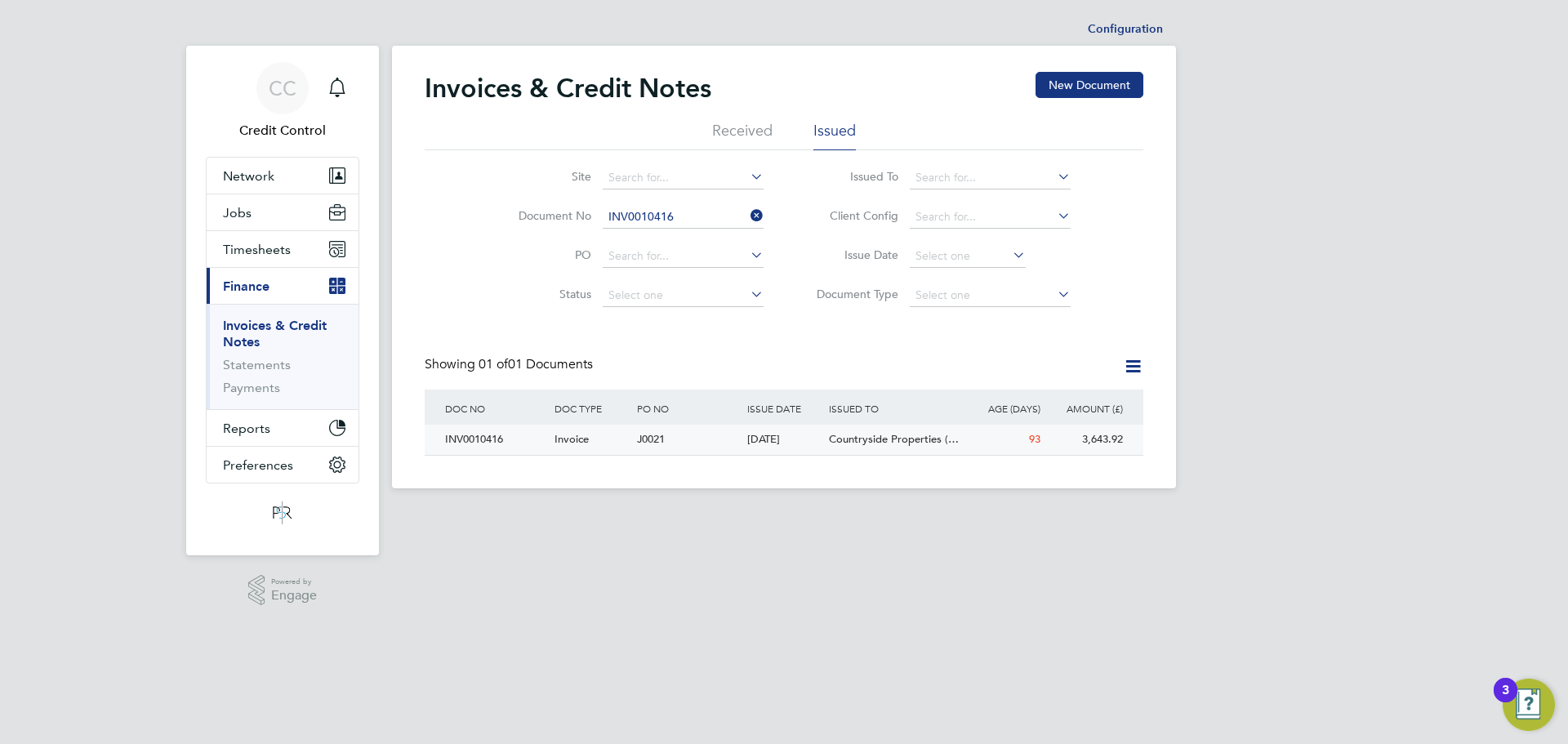
click at [616, 437] on div "Invoice" at bounding box center [591, 440] width 82 height 30
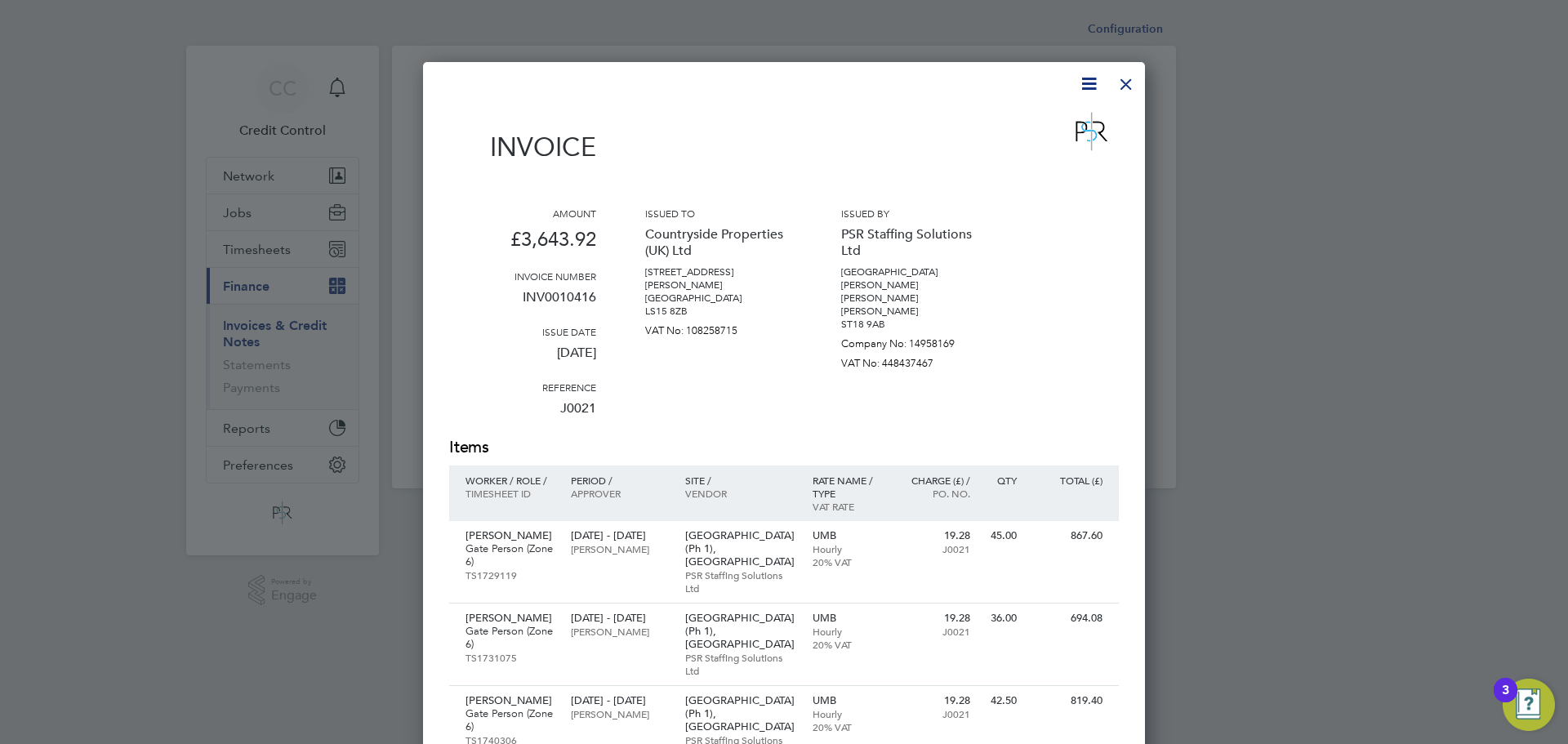
click at [1126, 90] on div at bounding box center [1126, 80] width 29 height 29
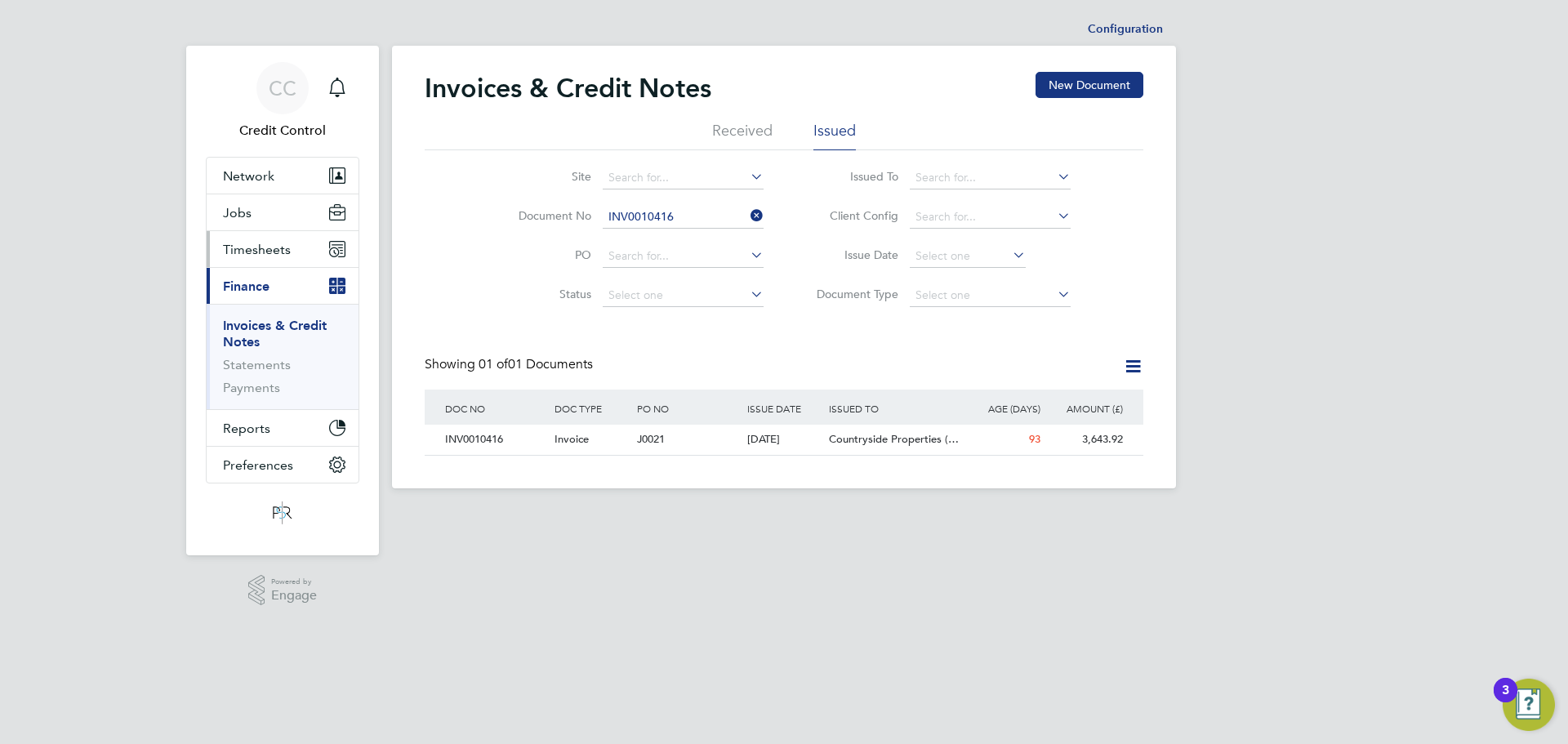
click at [230, 256] on span "Timesheets" at bounding box center [257, 249] width 68 height 15
click at [277, 254] on span "Timesheets" at bounding box center [257, 249] width 68 height 15
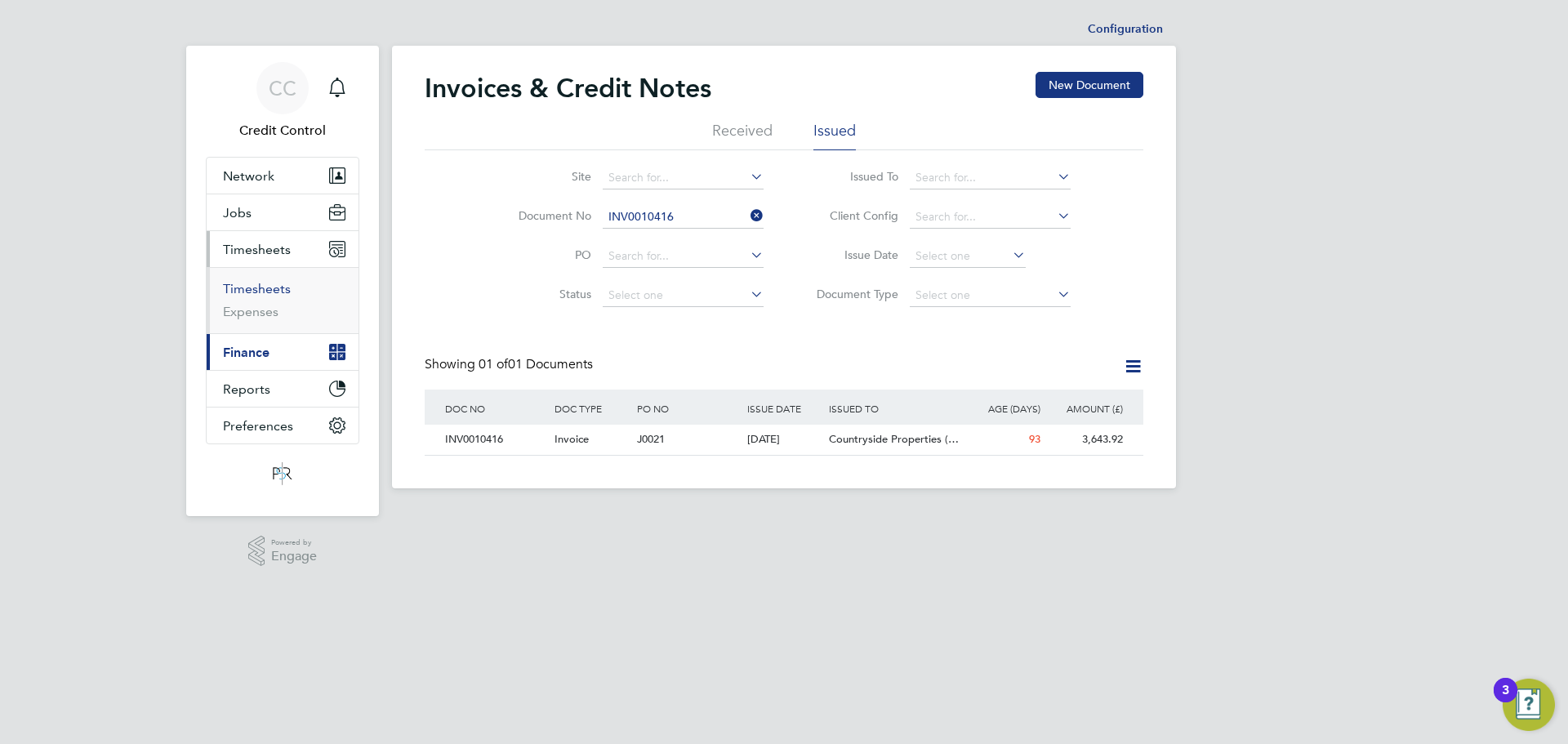
click at [261, 285] on link "Timesheets" at bounding box center [257, 289] width 68 height 15
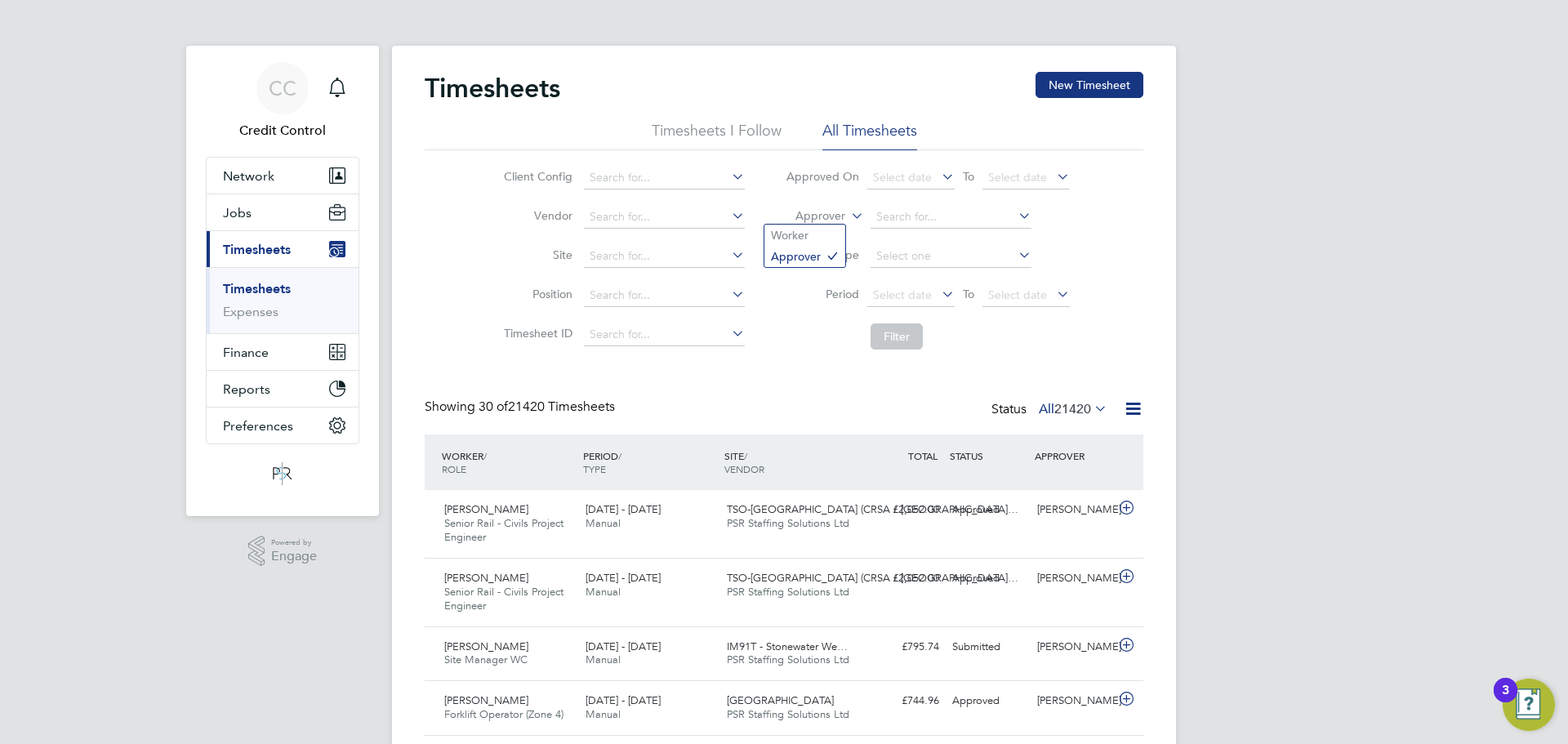
click at [848, 212] on icon at bounding box center [848, 211] width 0 height 14
click at [805, 239] on li "Worker" at bounding box center [805, 235] width 81 height 21
drag, startPoint x: 892, startPoint y: 220, endPoint x: 883, endPoint y: 220, distance: 9.0
click at [890, 220] on input at bounding box center [951, 217] width 161 height 23
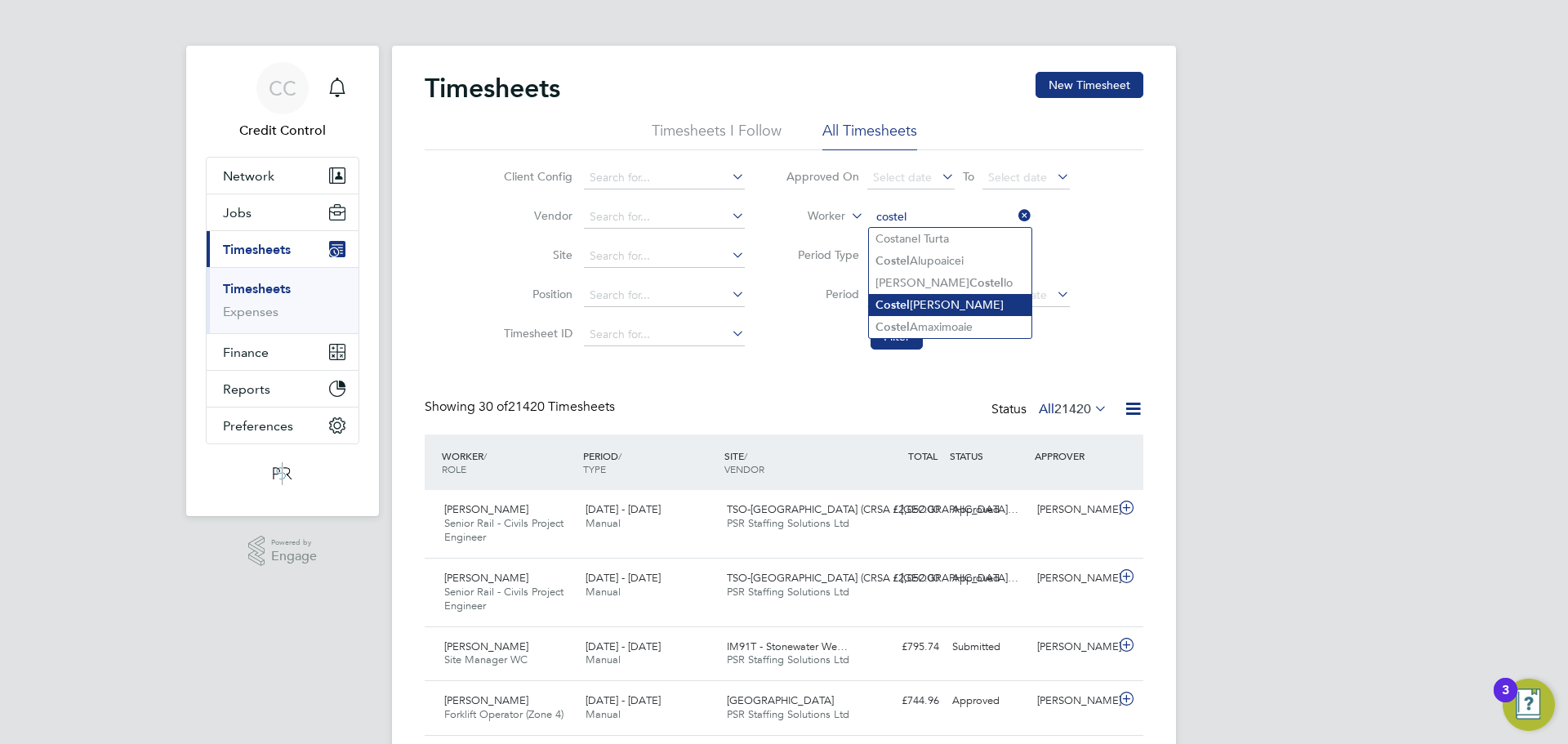
click at [896, 308] on b "Costel" at bounding box center [893, 305] width 35 height 14
type input "[PERSON_NAME]"
click at [914, 335] on button "Filter" at bounding box center [897, 336] width 52 height 26
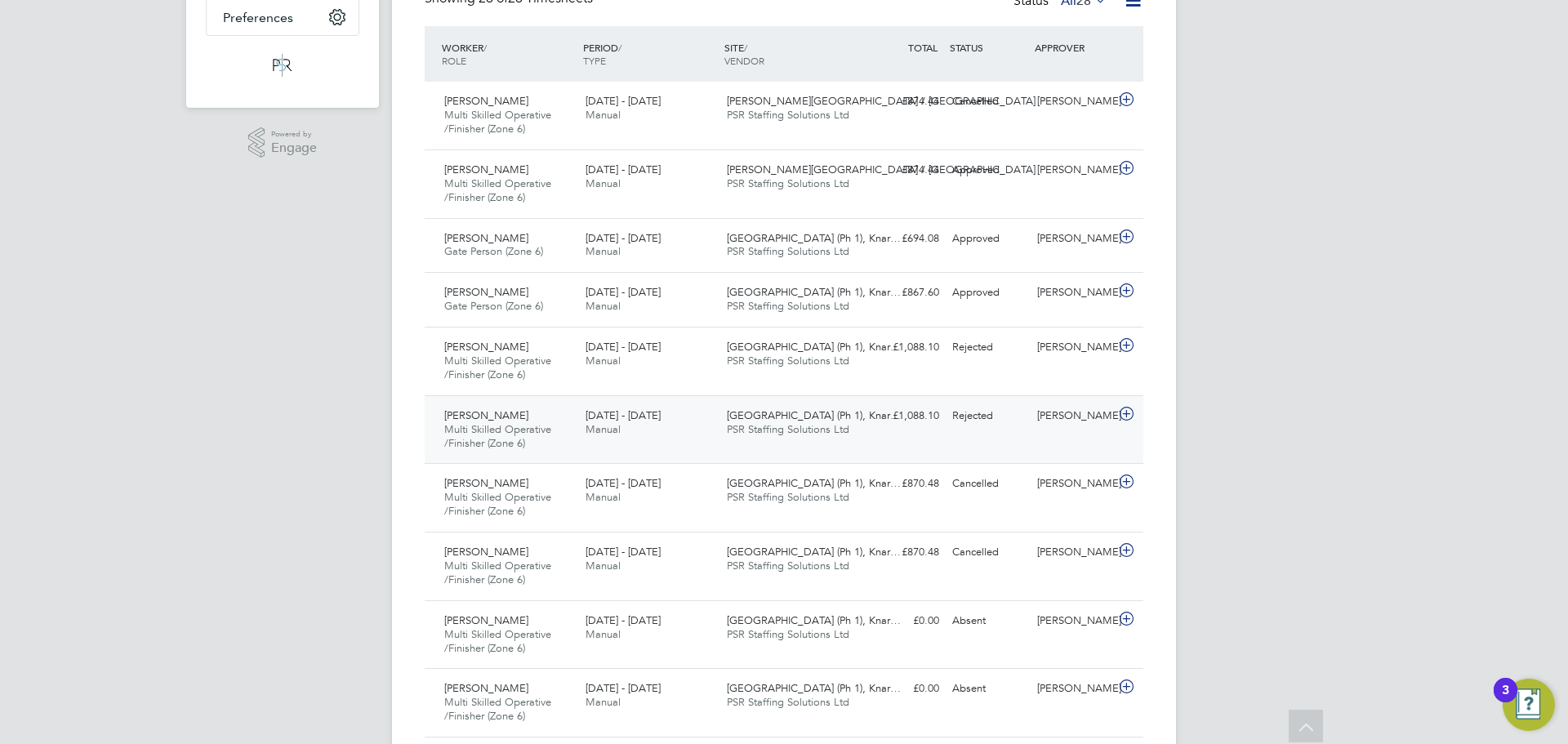
click at [723, 438] on div "[GEOGRAPHIC_DATA] (Ph 1), Knar… PSR Staffing Solutions Ltd" at bounding box center [791, 423] width 141 height 41
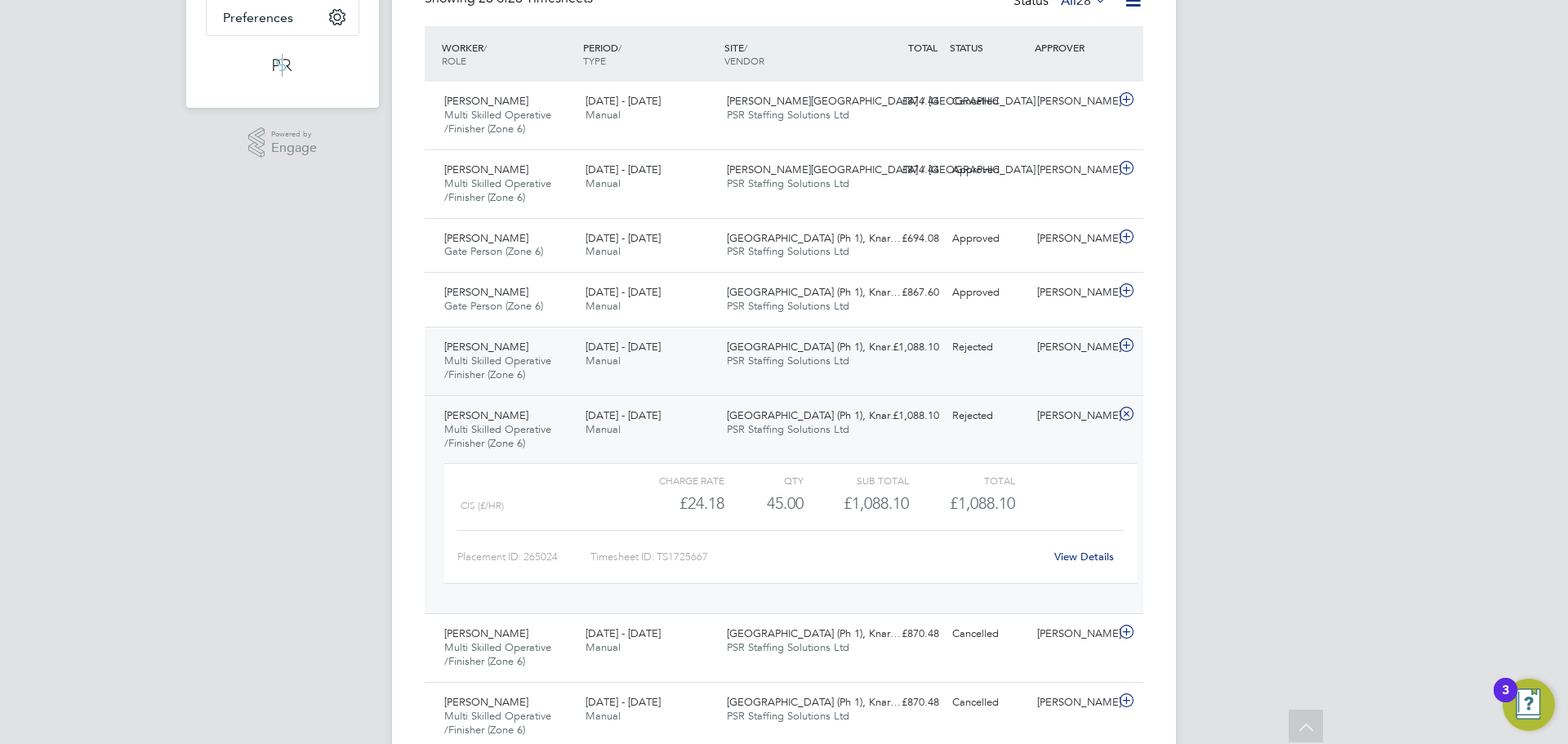
click at [691, 363] on div "[DATE] - [DATE] Manual" at bounding box center [649, 355] width 141 height 41
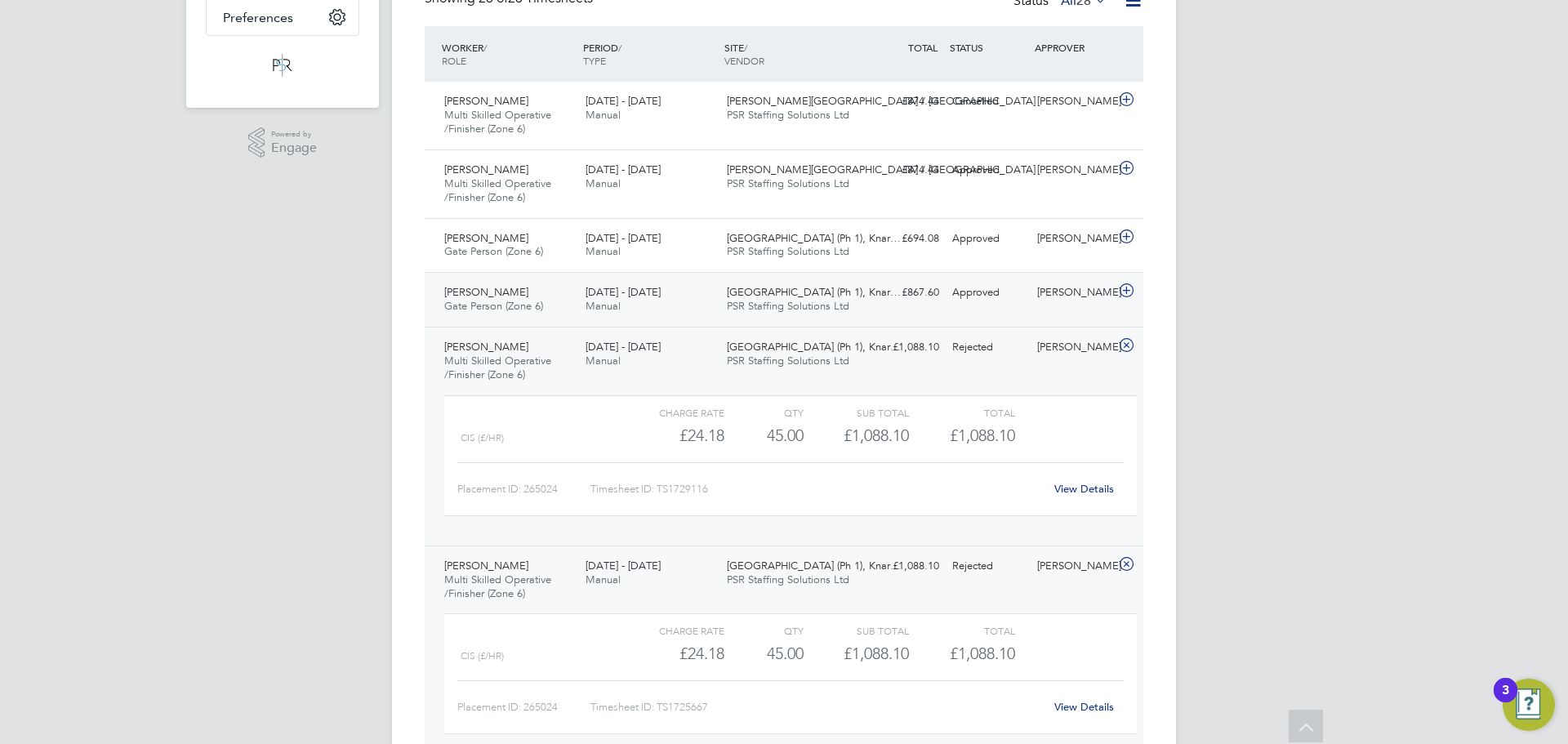
click at [677, 305] on div "[DATE] - [DATE] Manual" at bounding box center [649, 300] width 141 height 41
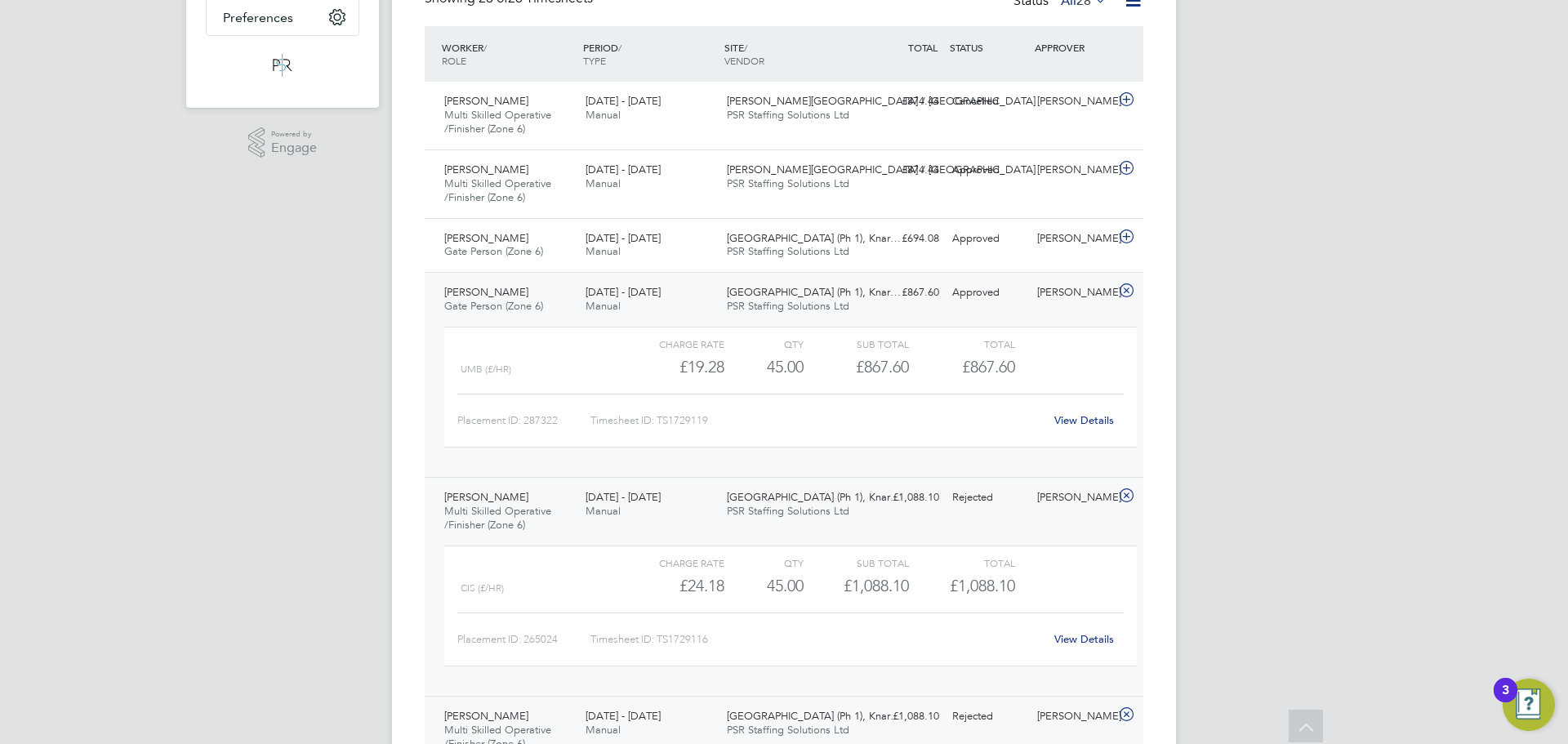
click at [694, 312] on div "[DATE] - [DATE] Manual" at bounding box center [649, 300] width 141 height 41
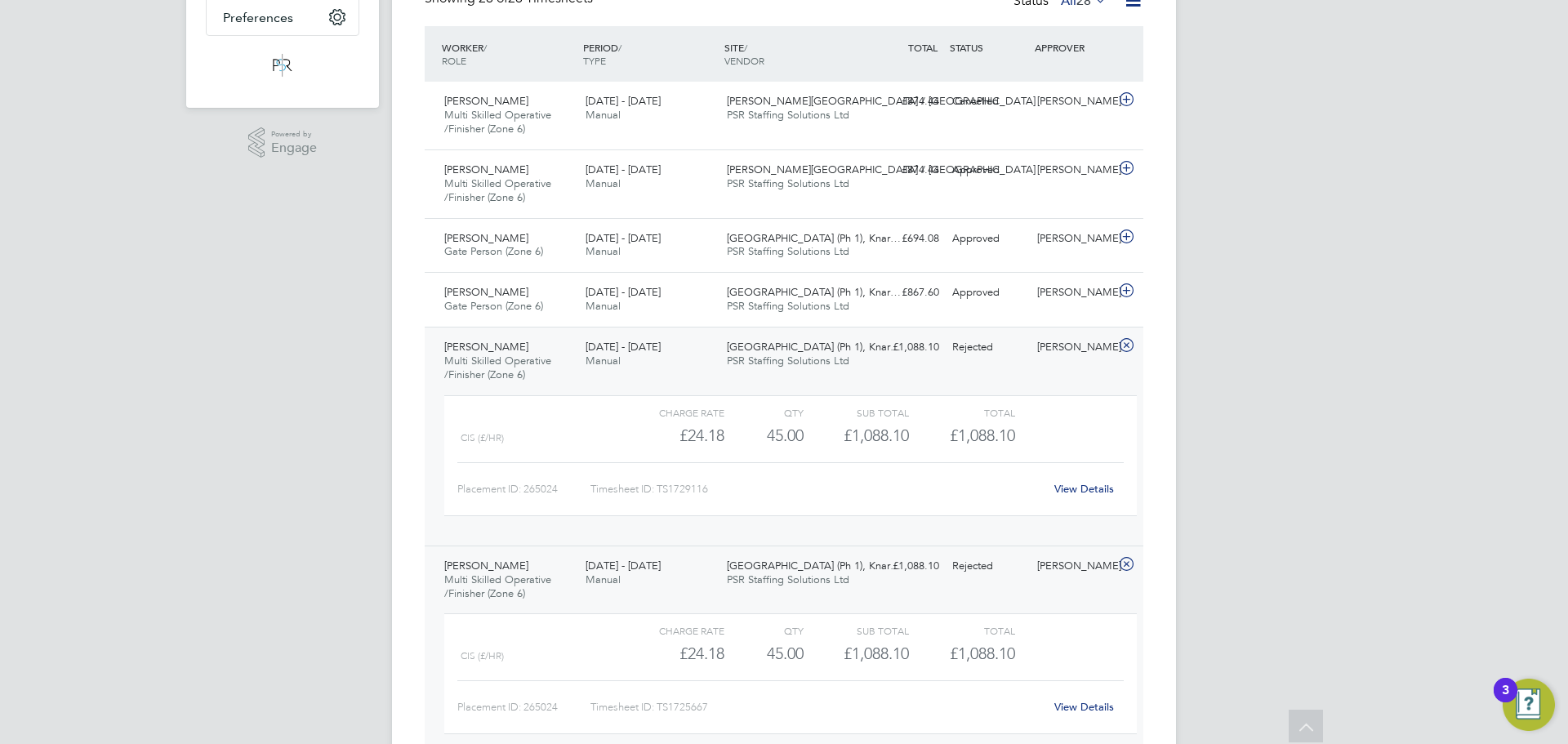
click at [688, 353] on div "[DATE] - [DATE] Manual" at bounding box center [649, 355] width 141 height 41
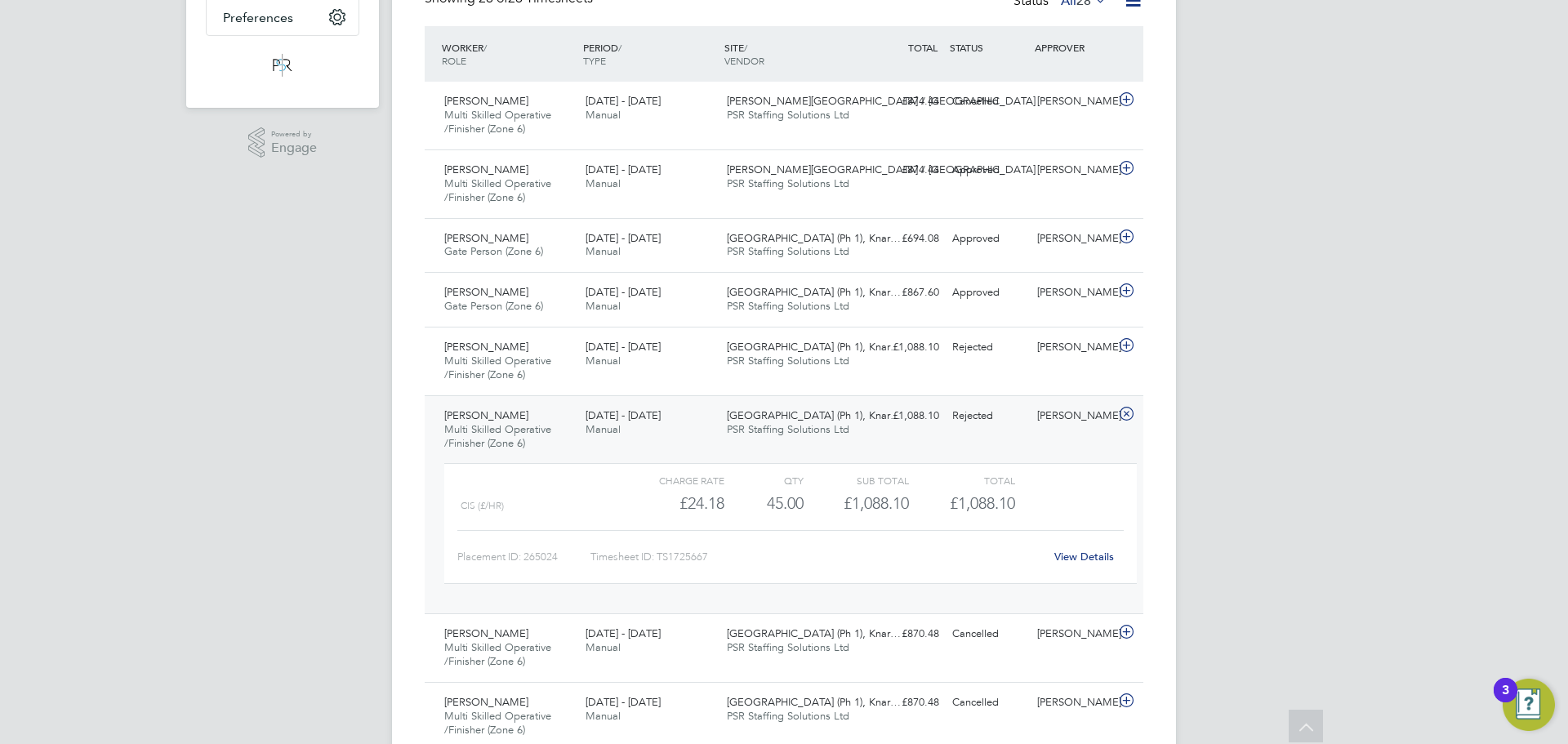
click at [690, 433] on div "[DATE] - [DATE] Manual" at bounding box center [649, 423] width 141 height 41
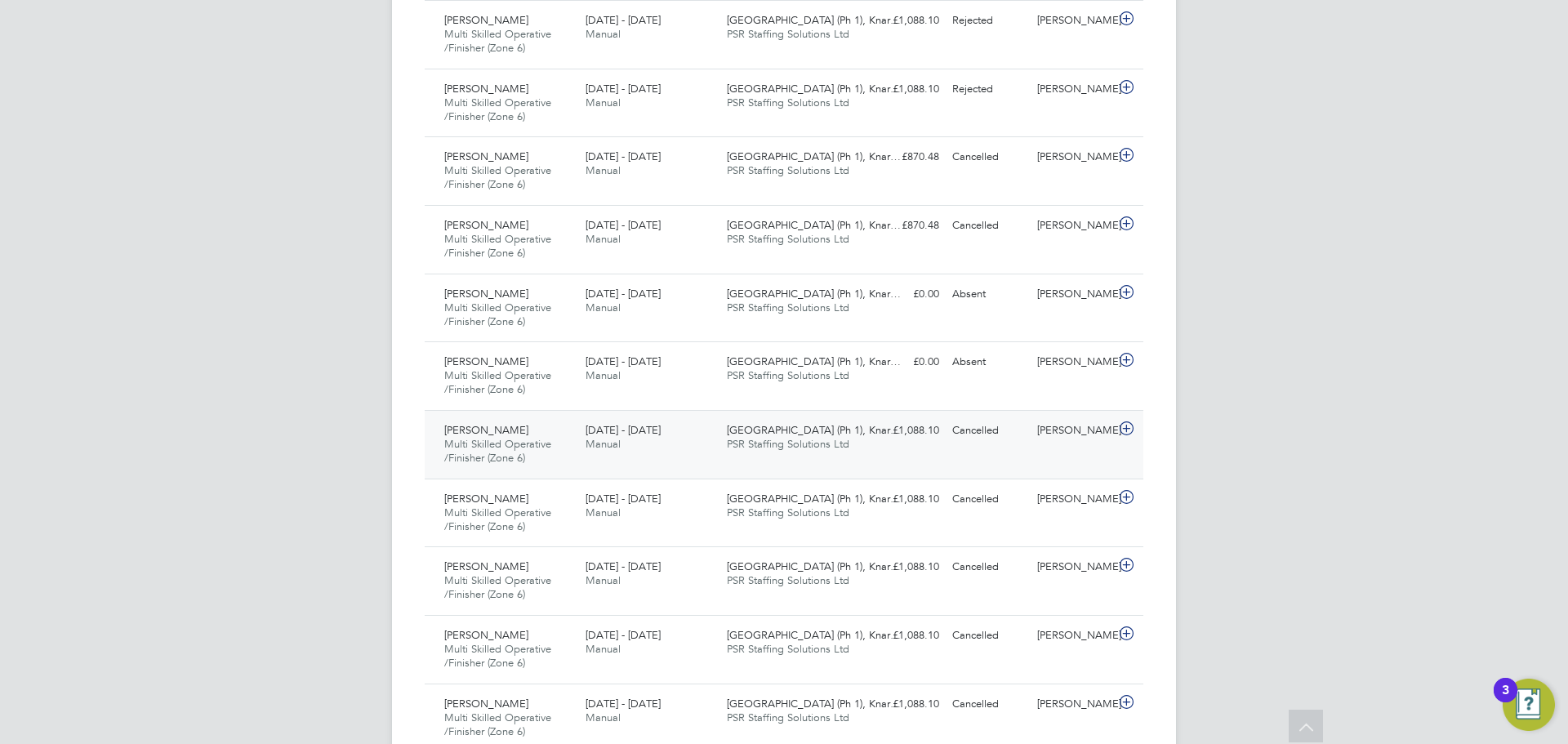
click at [699, 447] on div "[DATE] - [DATE] Manual" at bounding box center [649, 438] width 141 height 41
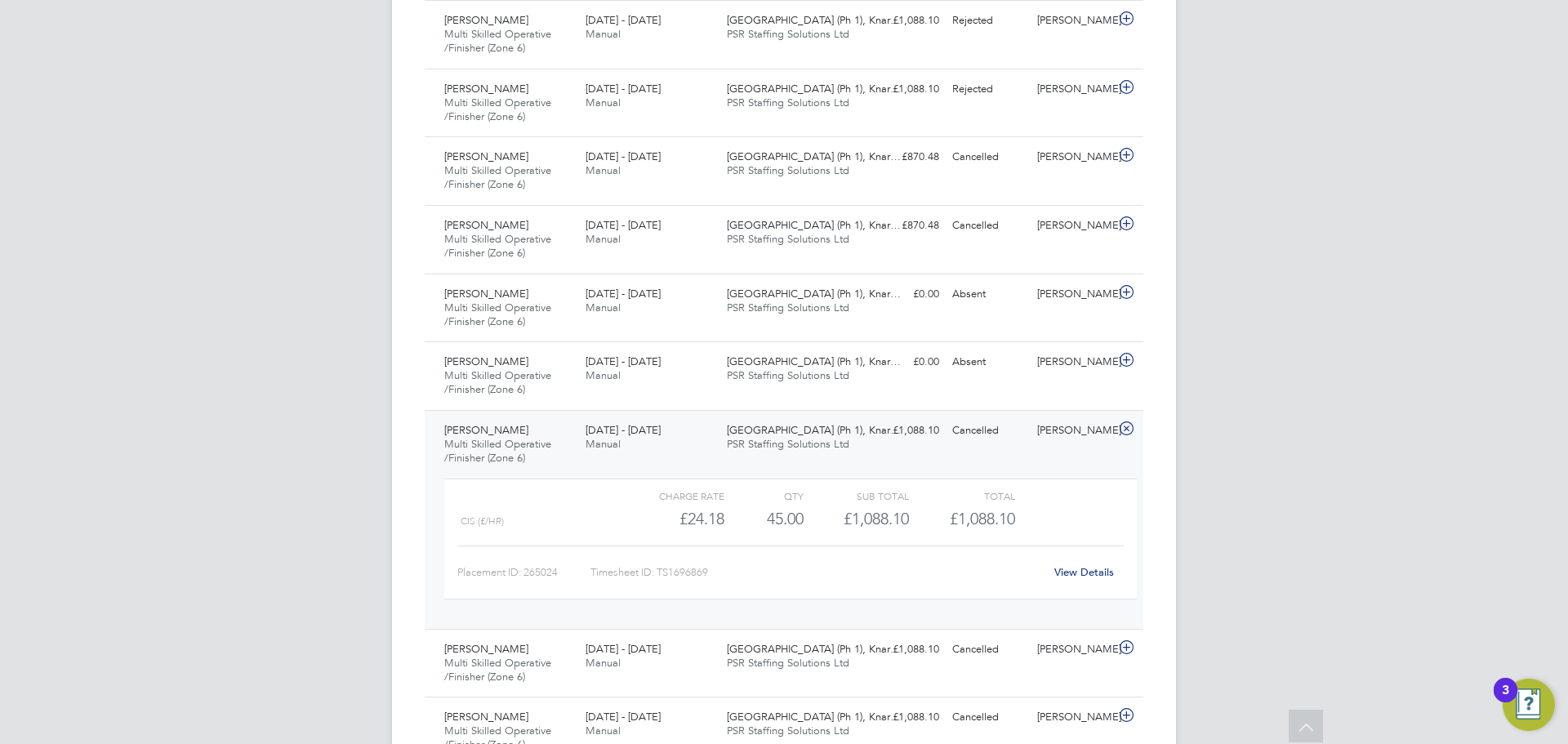
click at [690, 438] on div "[DATE] - [DATE] Manual" at bounding box center [649, 438] width 141 height 41
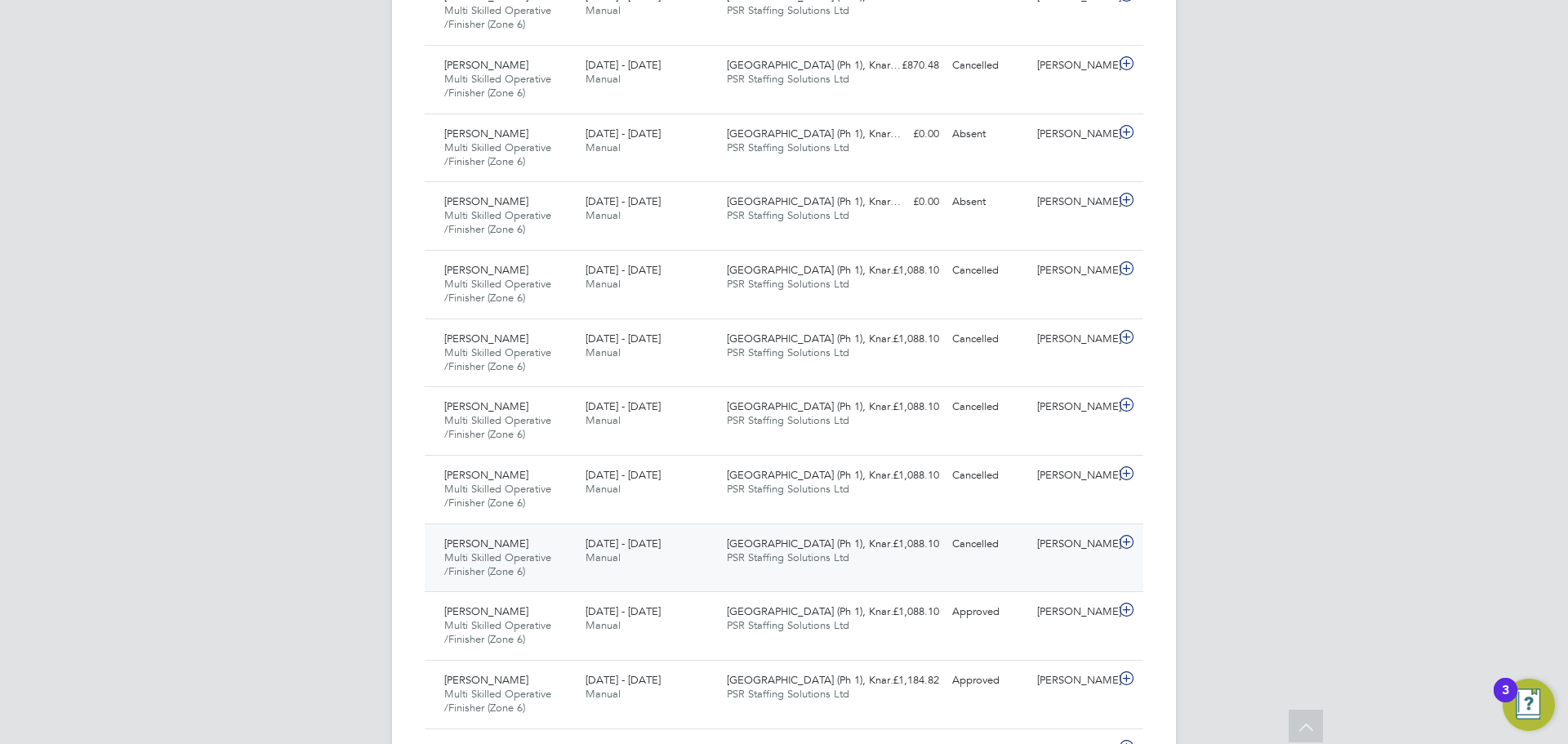
scroll to position [899, 0]
